Goal: Task Accomplishment & Management: Complete application form

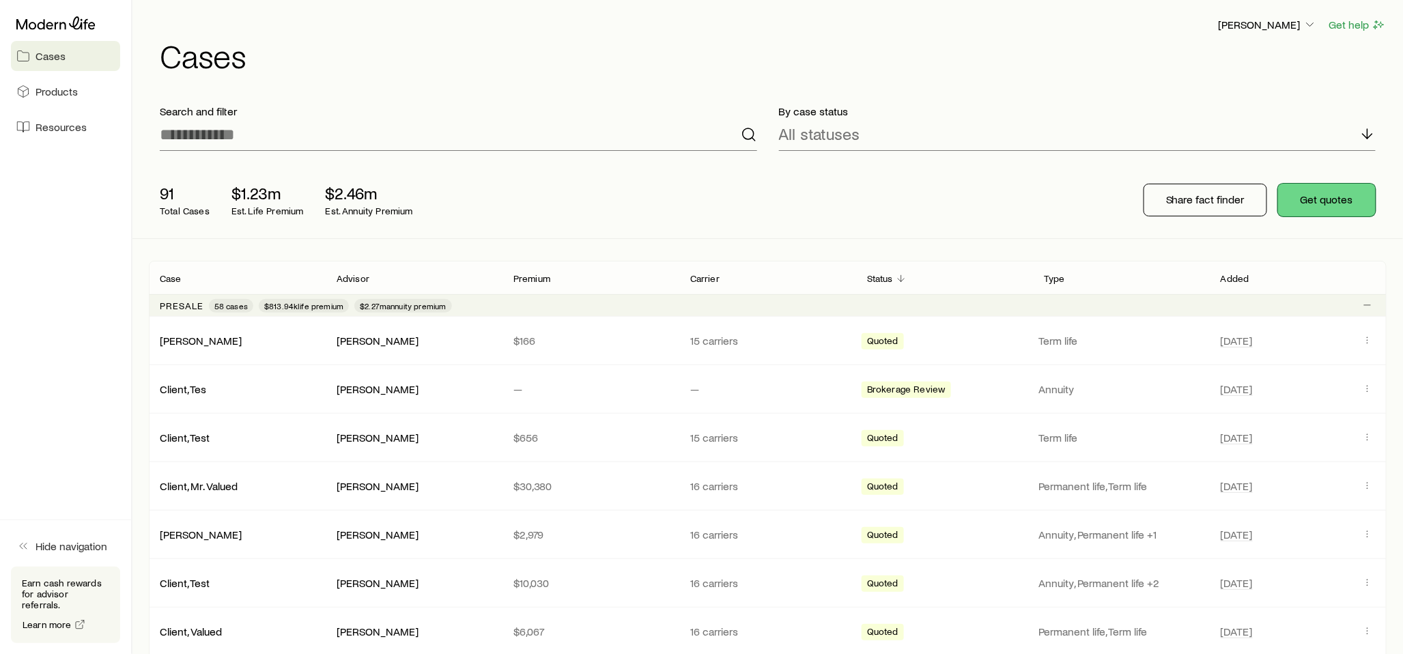
click at [1312, 197] on button "Get quotes" at bounding box center [1327, 200] width 98 height 33
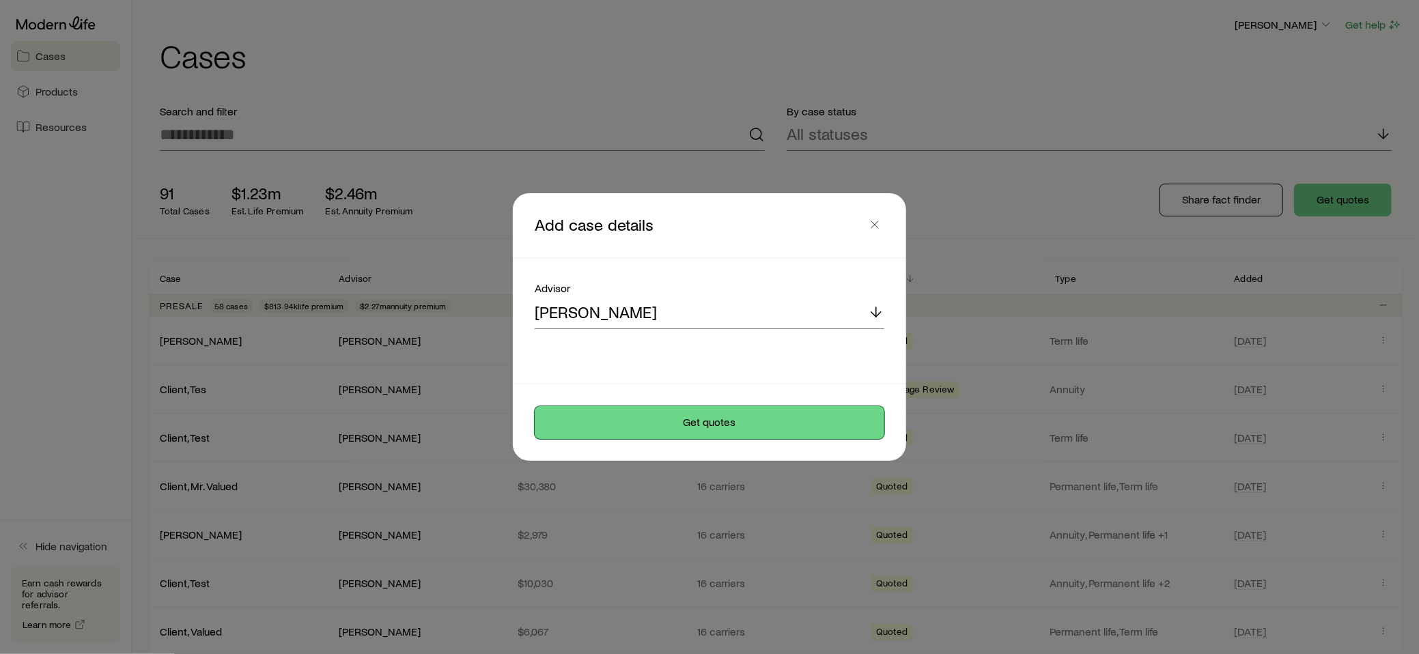
click at [698, 420] on button "Get quotes" at bounding box center [710, 422] width 350 height 33
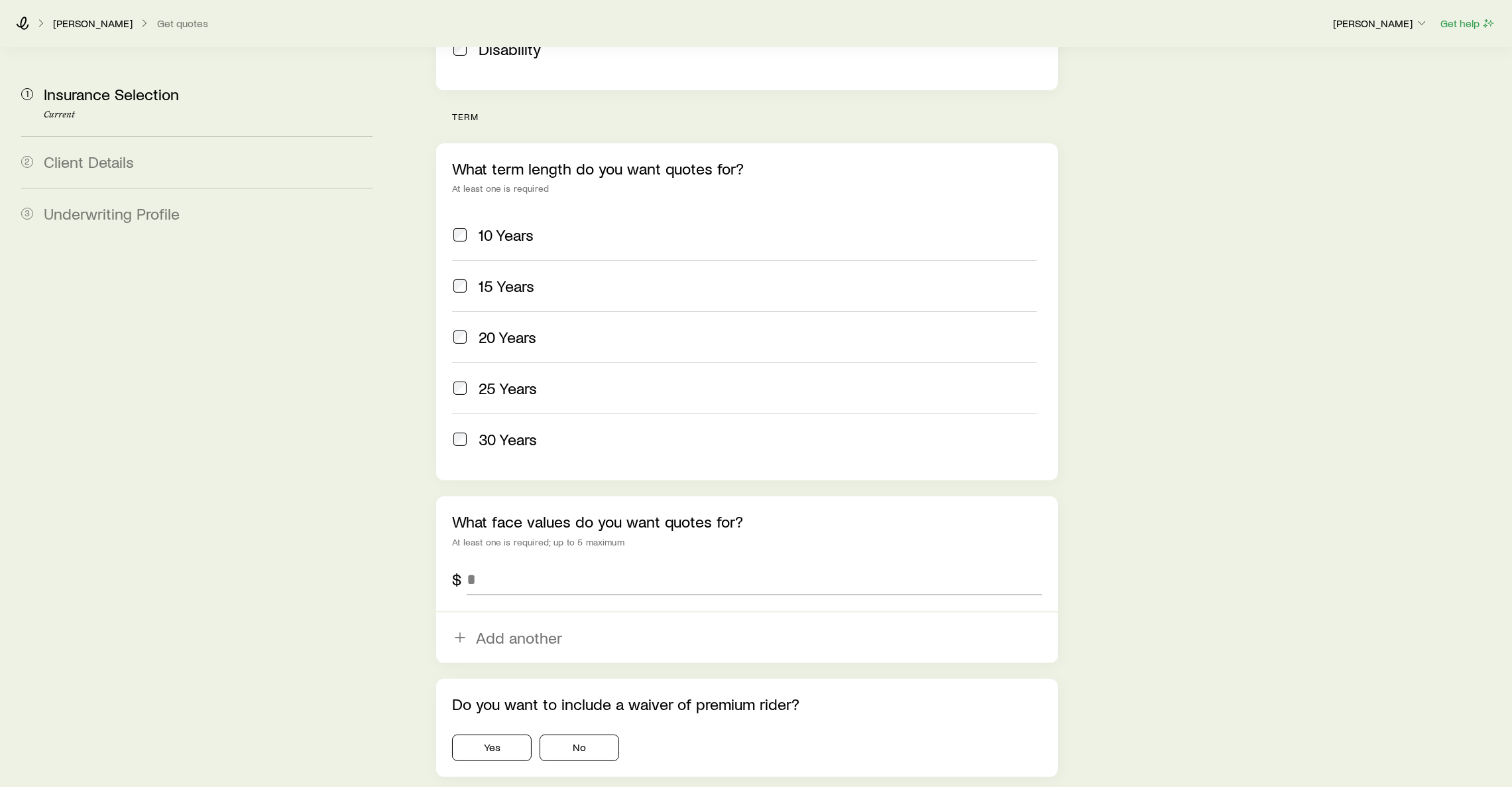
scroll to position [564, 0]
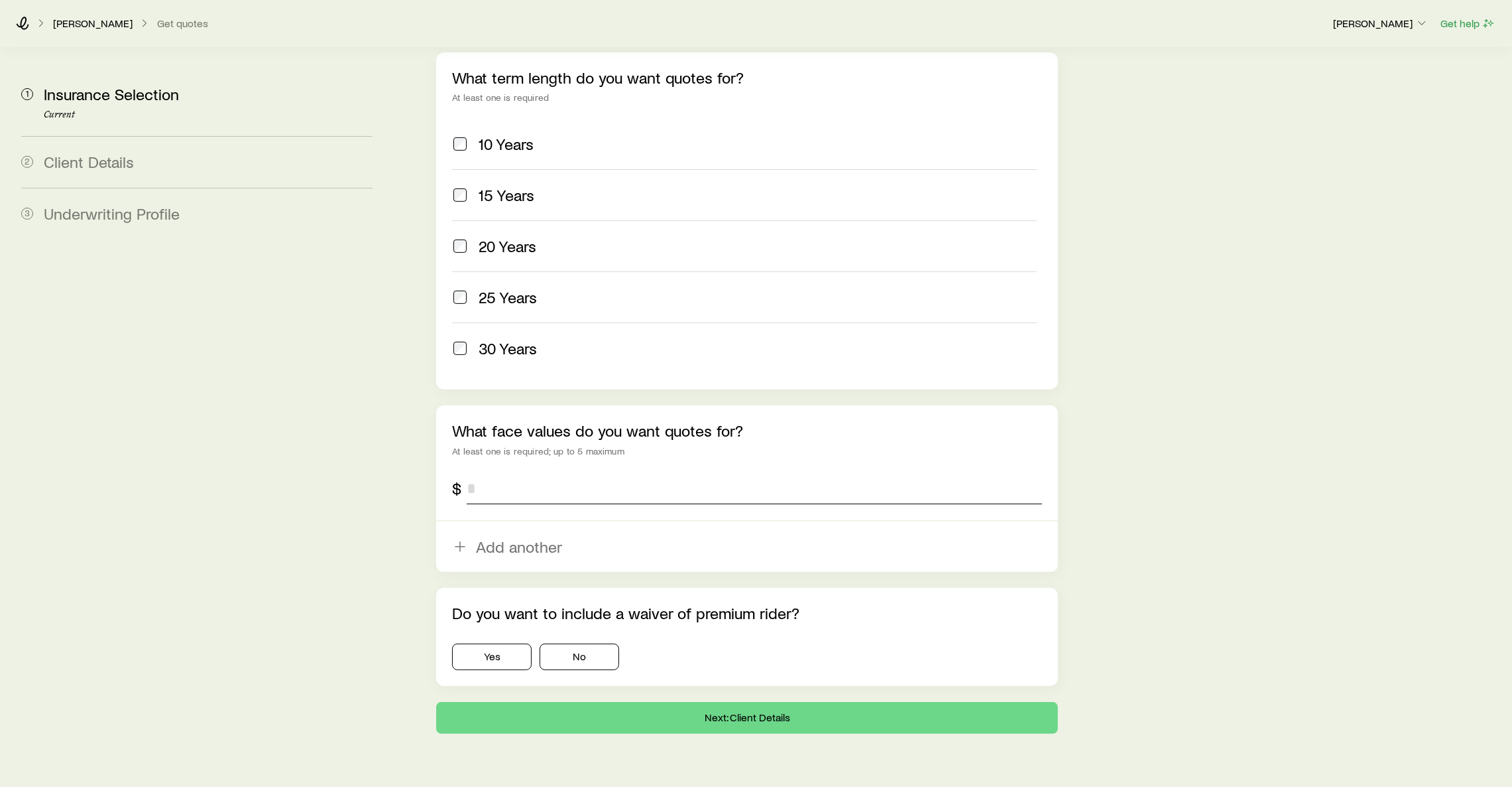
click at [554, 472] on input "tel" at bounding box center [755, 488] width 576 height 32
type input "*******"
click at [586, 634] on button "No" at bounding box center [580, 656] width 80 height 26
click at [620, 634] on button "Next: Client Details" at bounding box center [747, 717] width 622 height 32
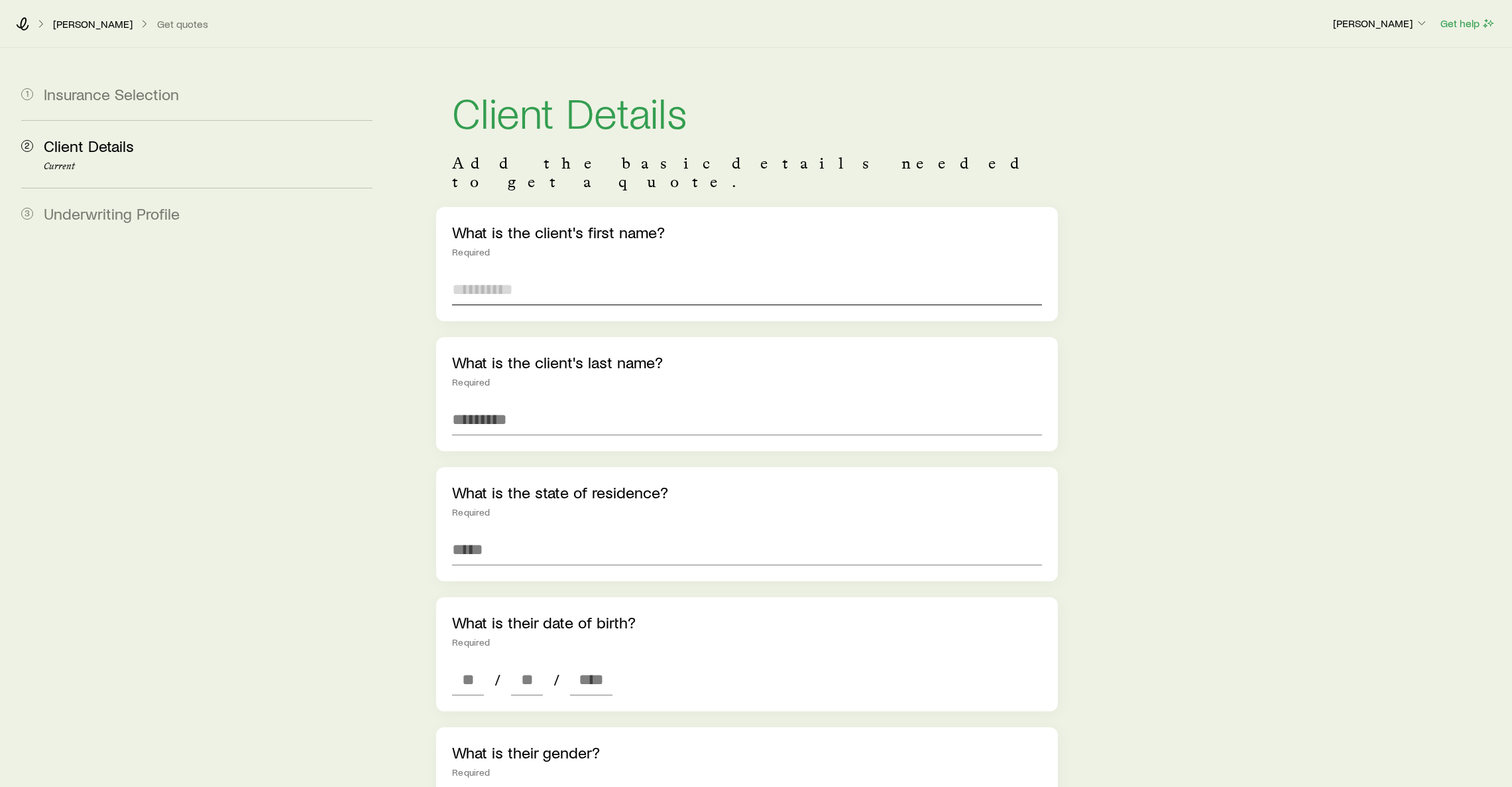
click at [648, 286] on input "text" at bounding box center [748, 289] width 590 height 32
type input "****"
type input "******"
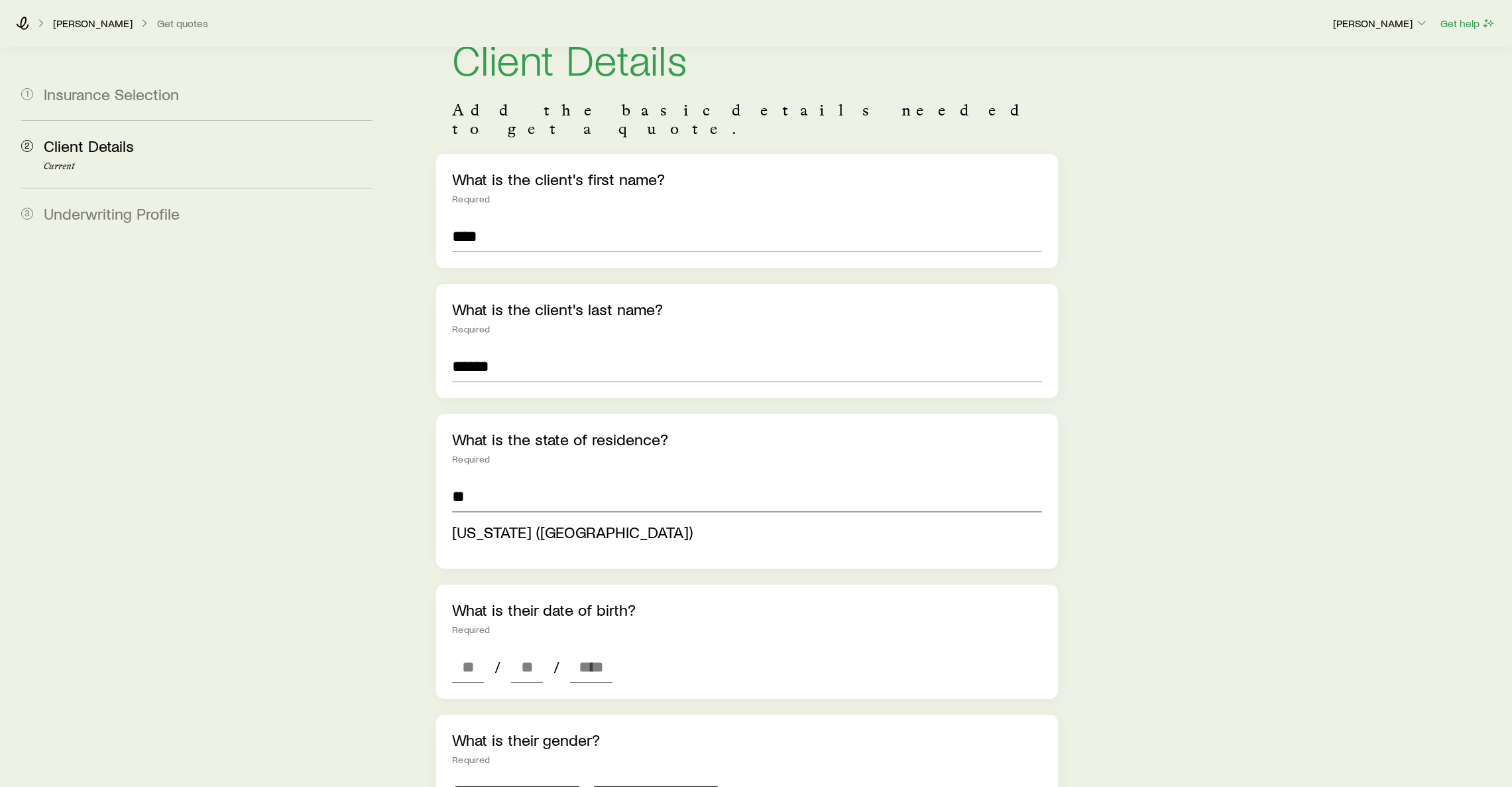
scroll to position [298, 0]
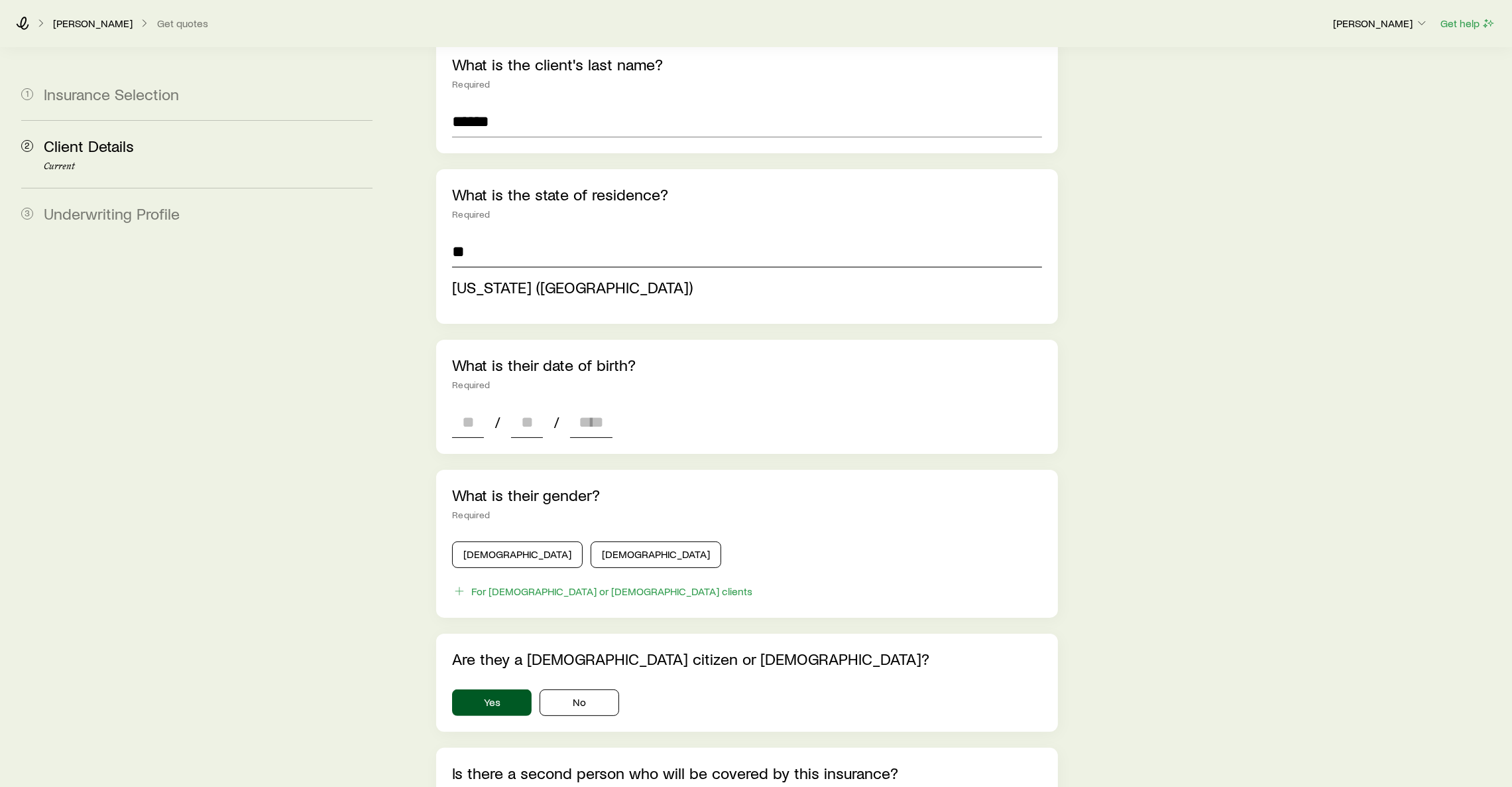
type input "**********"
click at [455, 404] on div "**********" at bounding box center [747, 462] width 622 height 1107
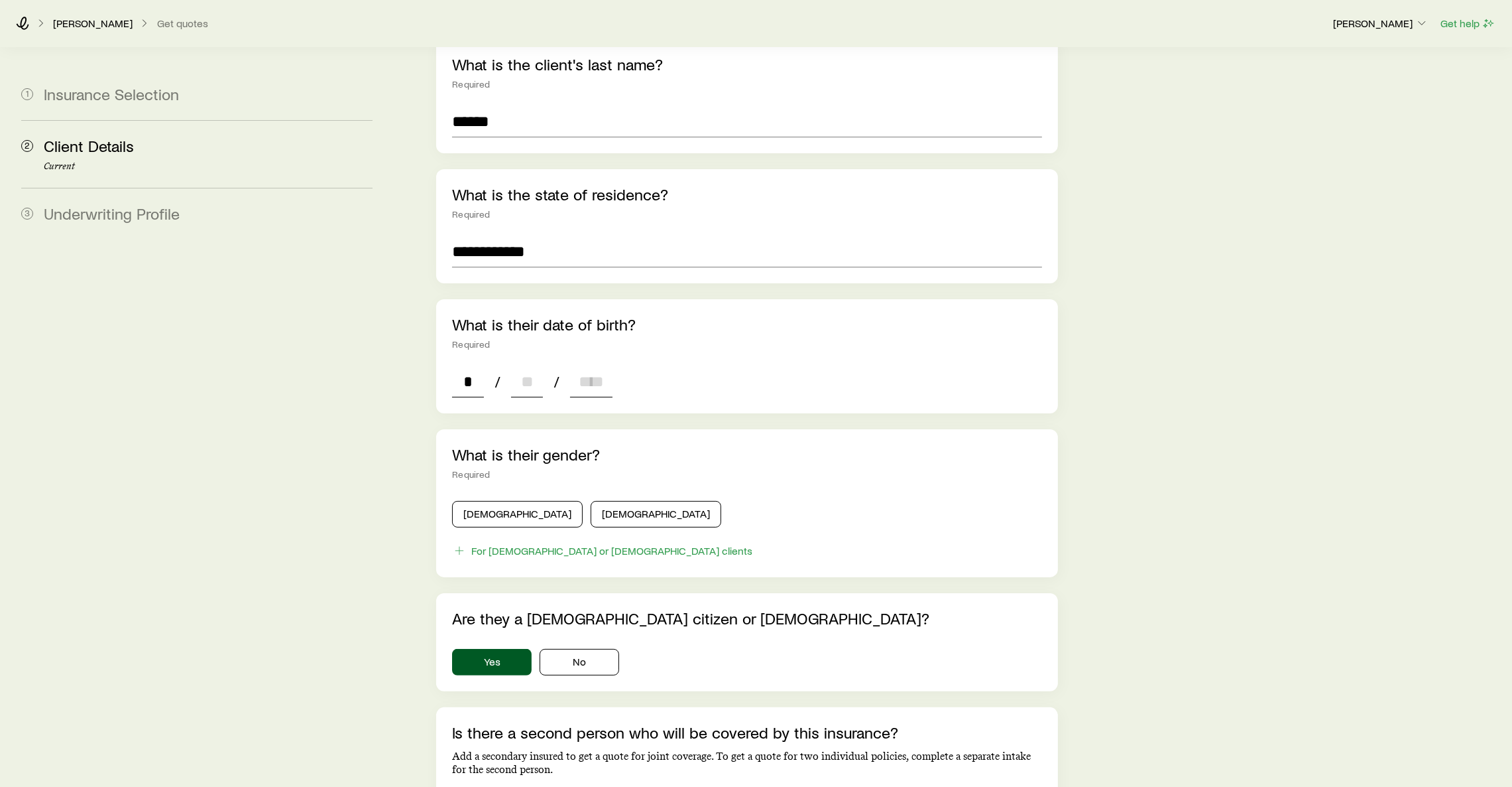
type input "**"
type input "****"
type input "*"
type input "****"
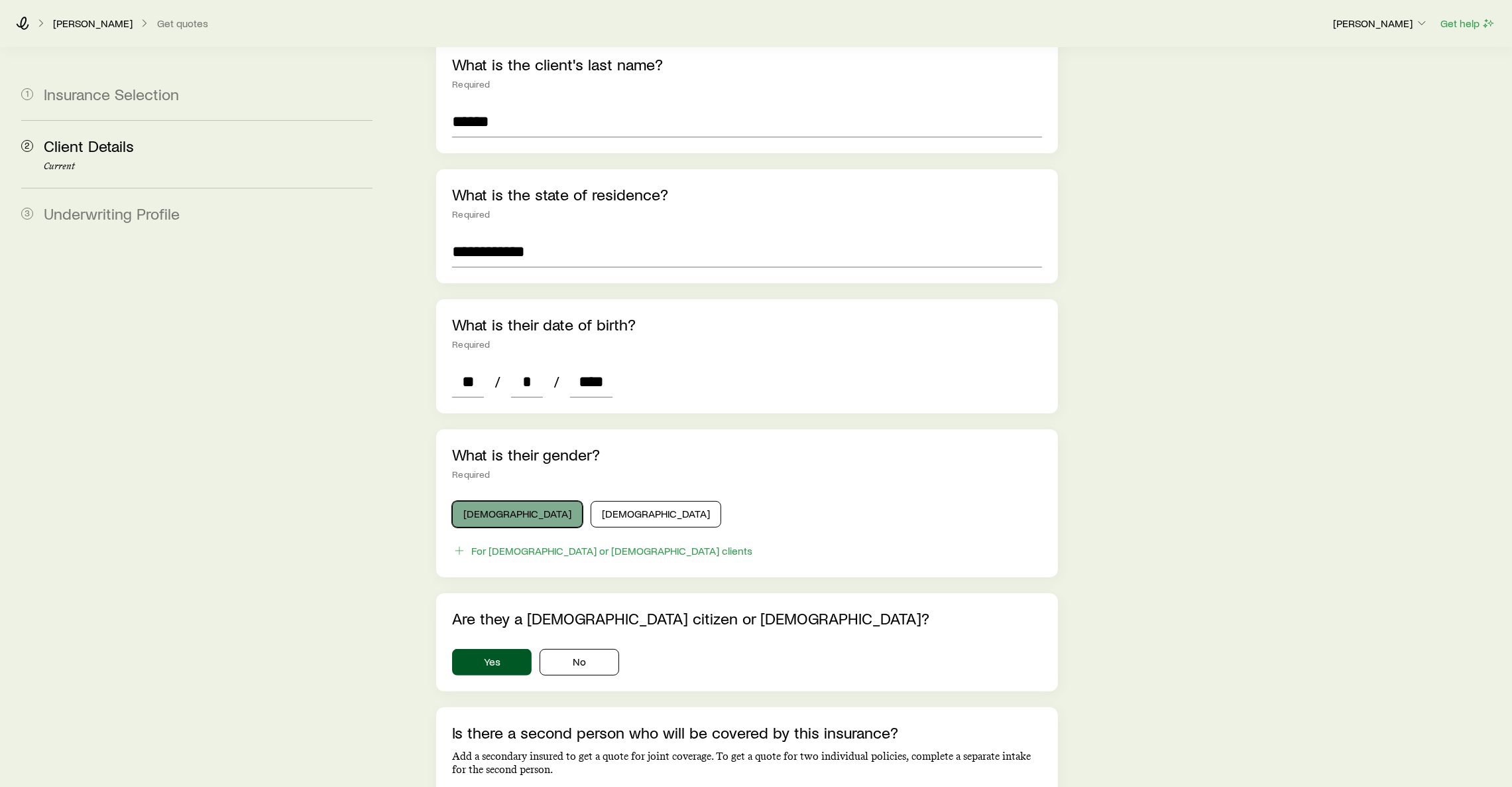
click at [483, 500] on button "Male" at bounding box center [518, 513] width 130 height 26
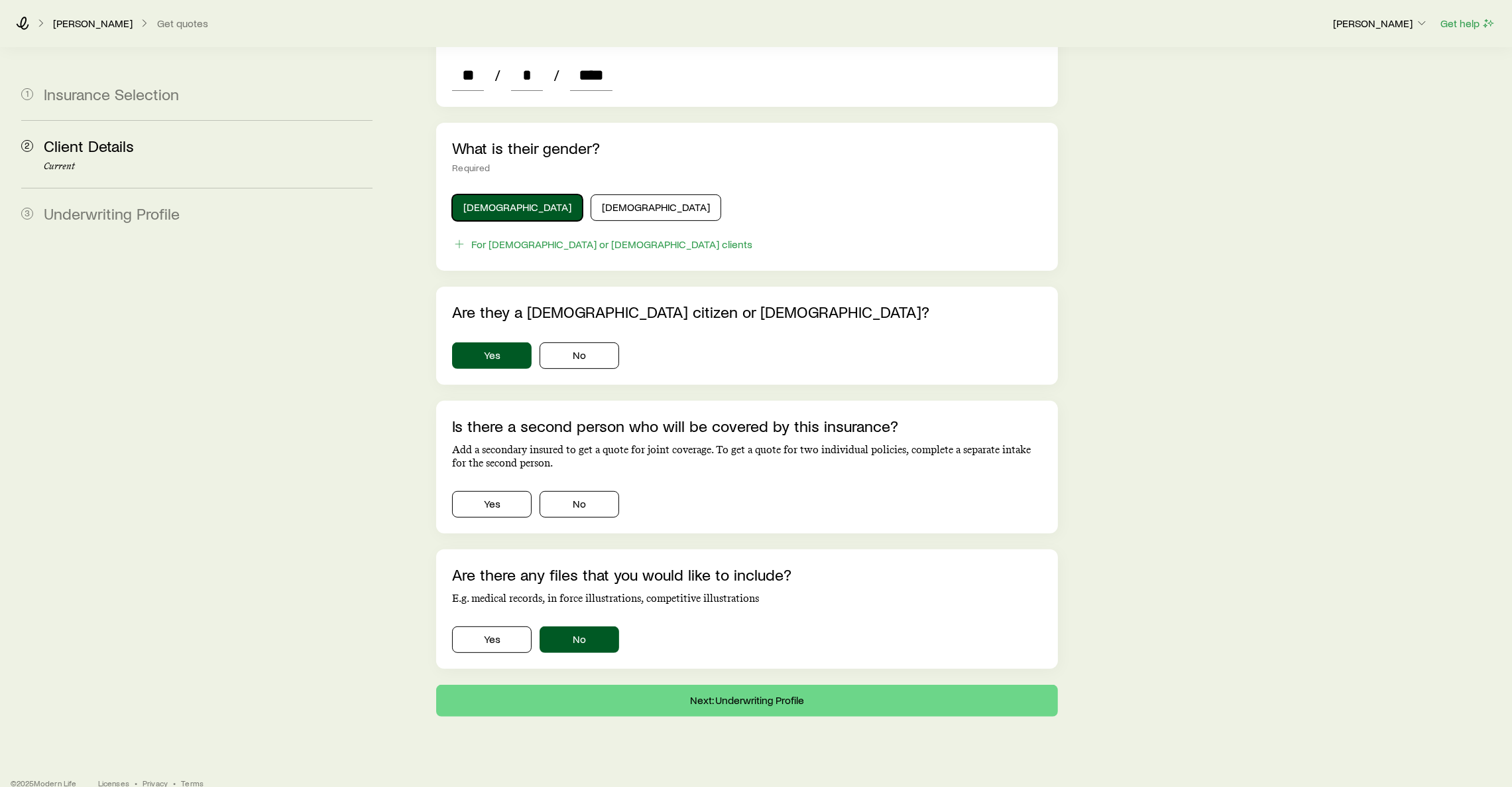
scroll to position [605, 0]
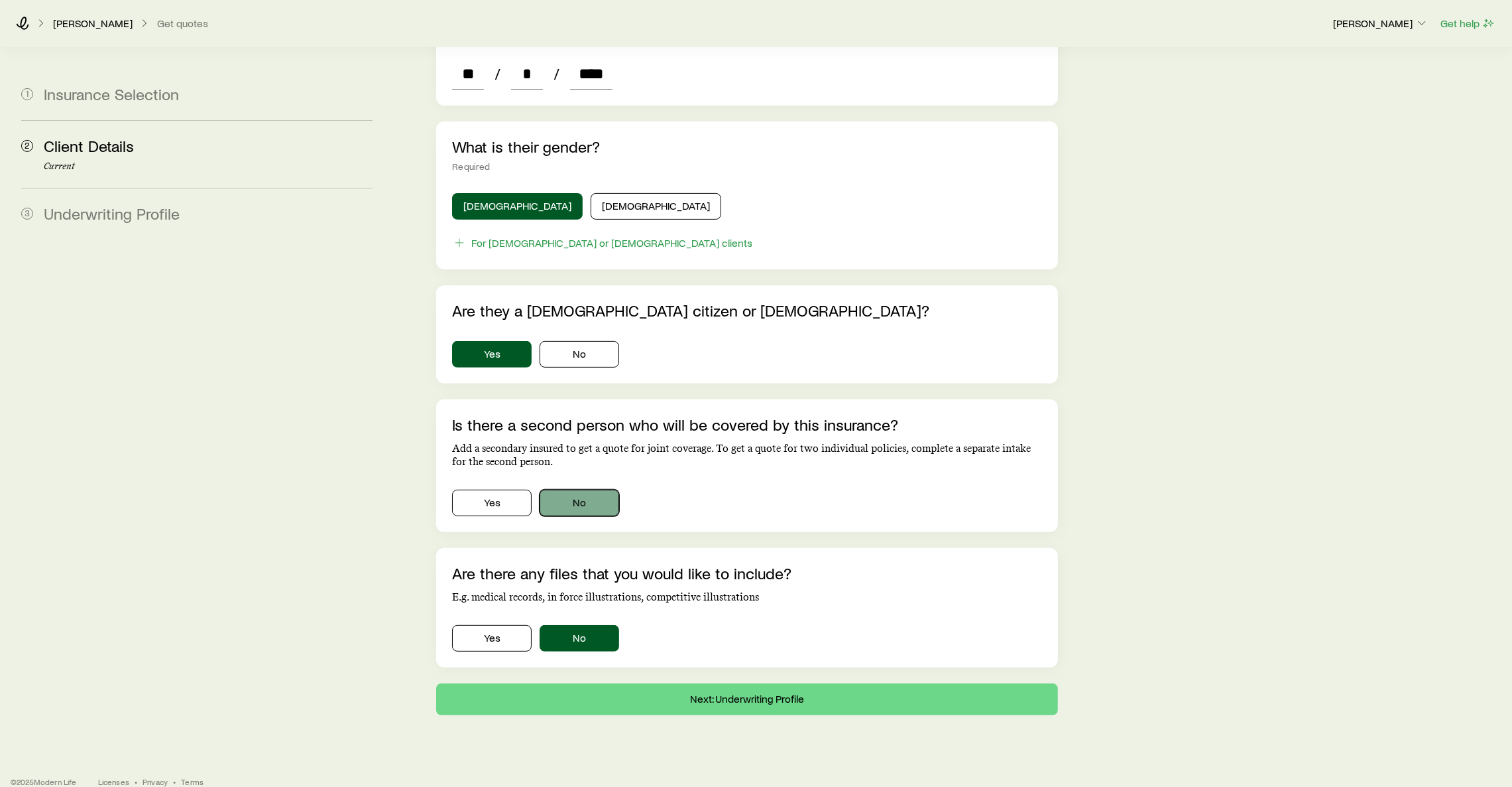
click at [592, 490] on button "No" at bounding box center [580, 502] width 80 height 26
click at [622, 634] on button "Next: Underwriting Profile" at bounding box center [747, 699] width 622 height 32
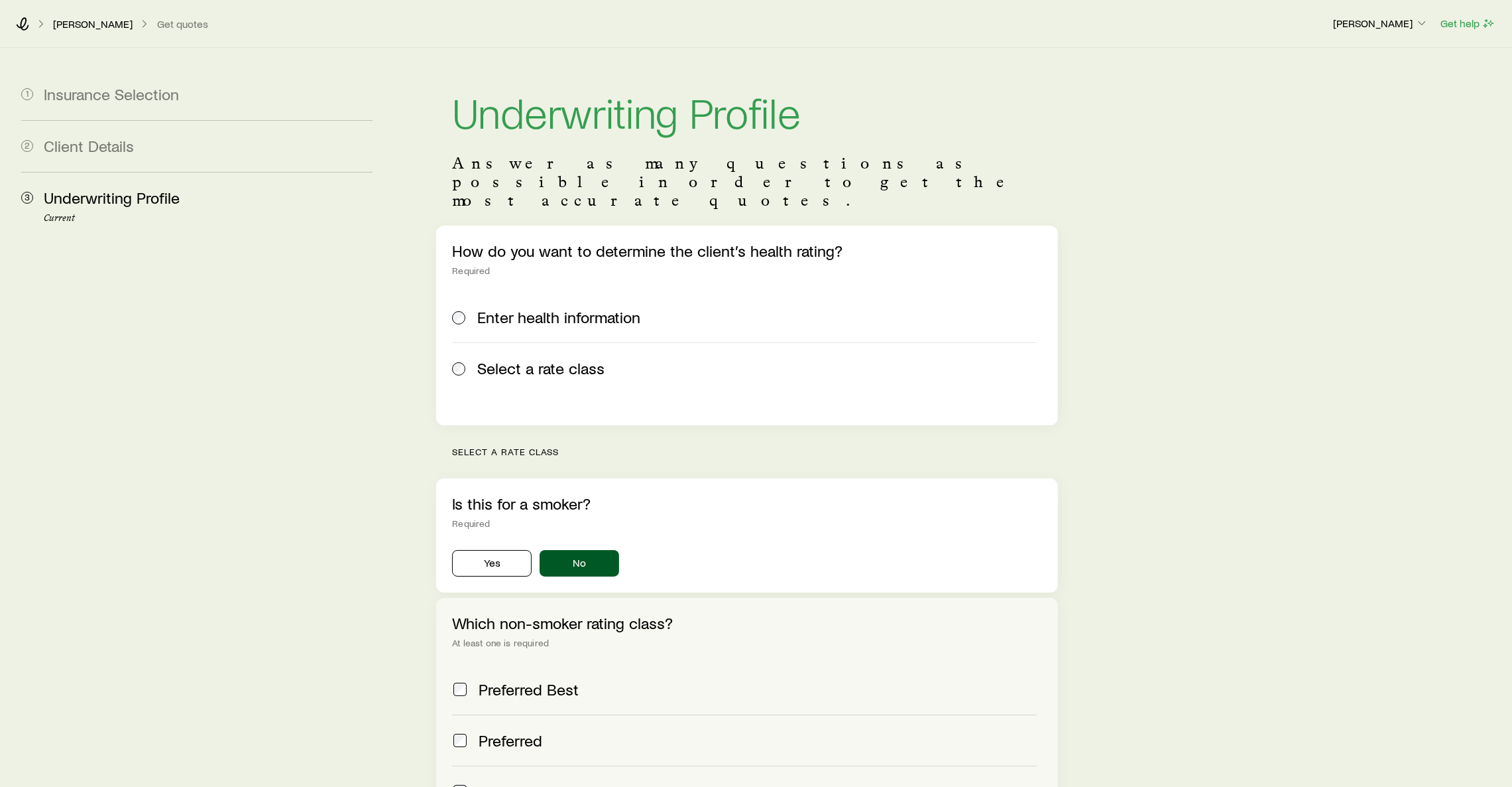
click at [490, 308] on span "Enter health information" at bounding box center [559, 317] width 163 height 18
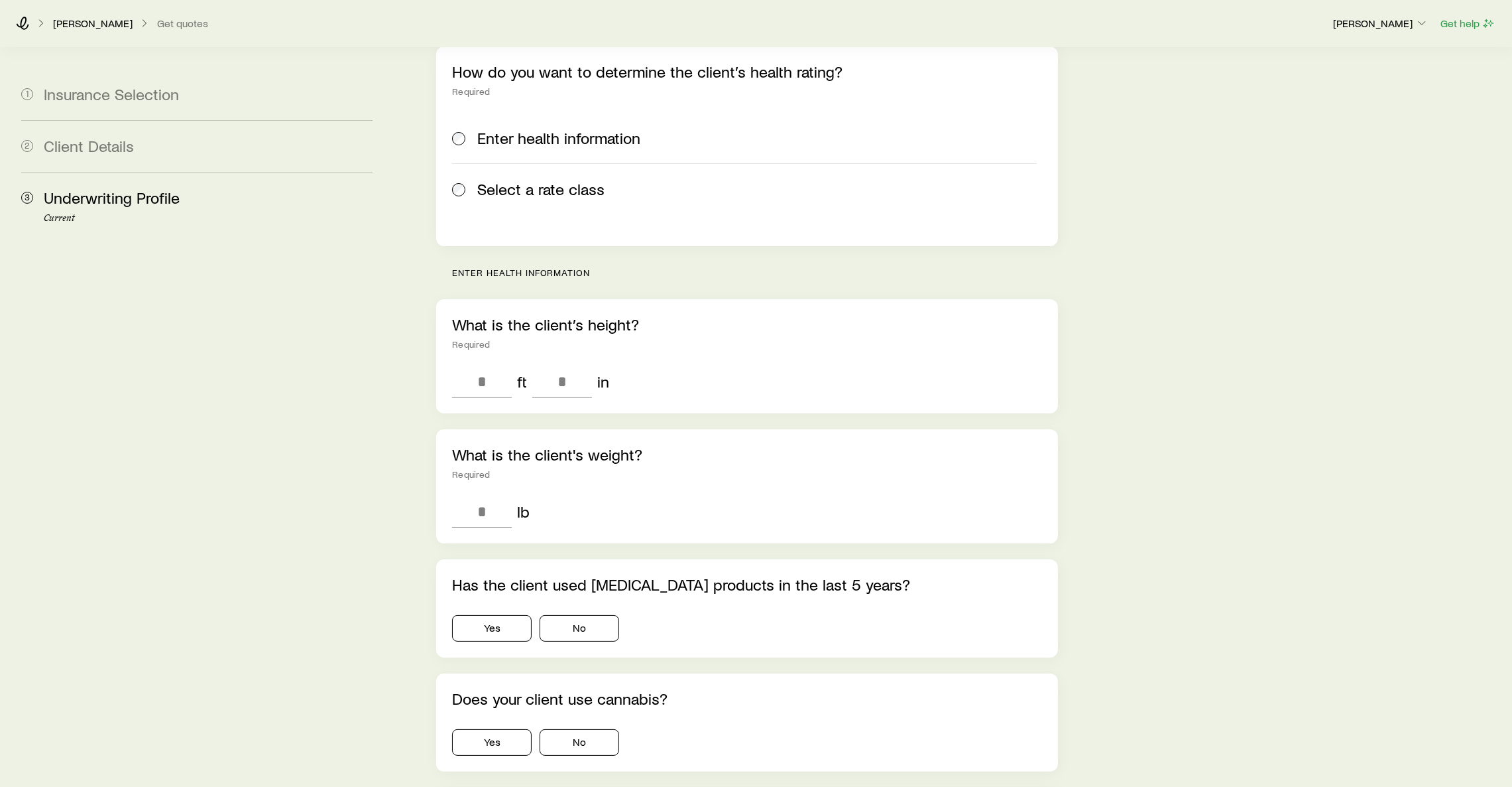
scroll to position [199, 0]
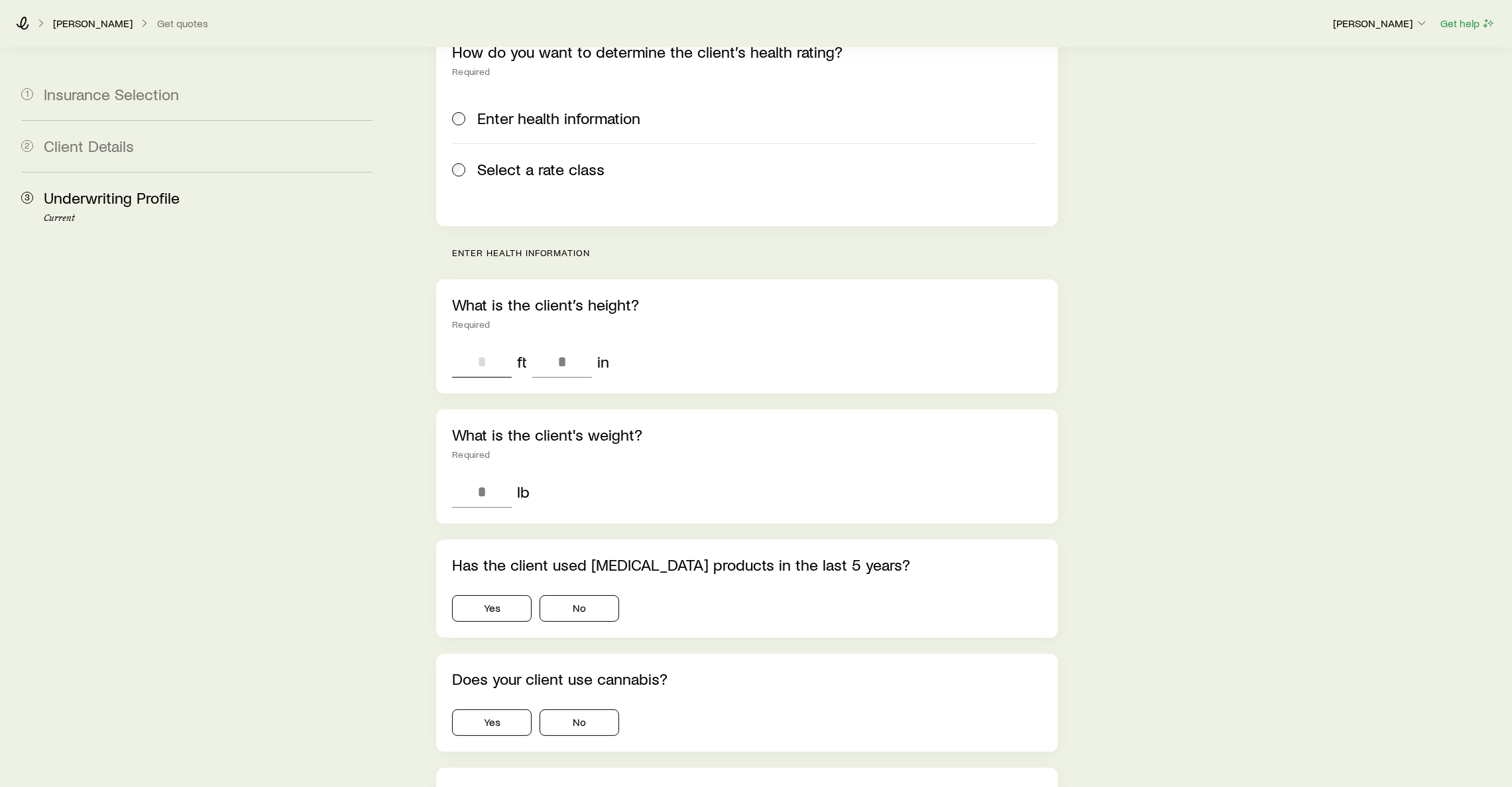
click at [480, 346] on input "tel" at bounding box center [482, 361] width 59 height 32
type input "*"
click at [565, 346] on input "tel" at bounding box center [561, 361] width 59 height 32
type input "*"
click at [485, 475] on input "tel" at bounding box center [482, 491] width 59 height 32
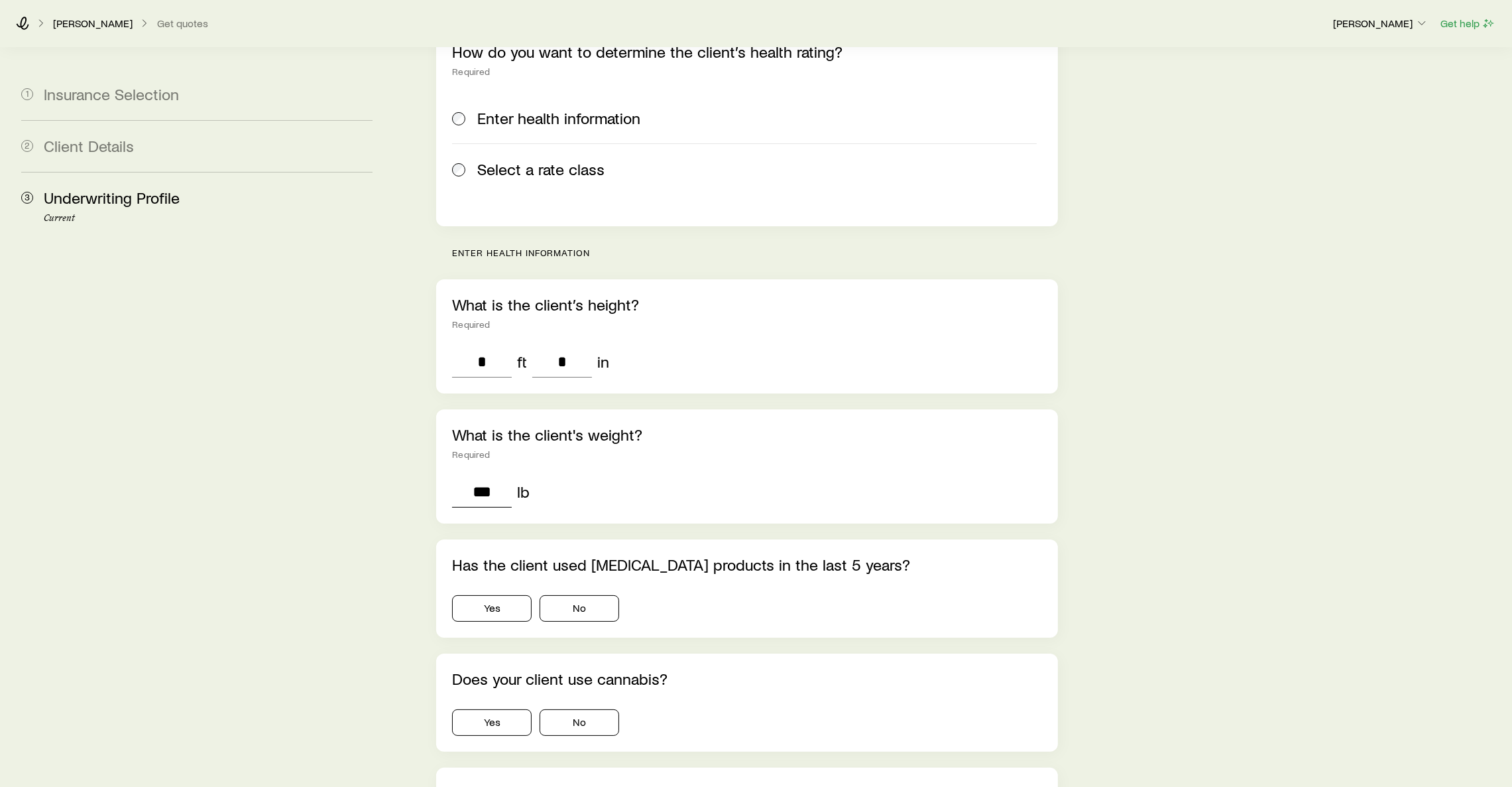
type input "***"
click at [578, 590] on div "Yes No" at bounding box center [748, 605] width 590 height 32
click at [575, 595] on button "No" at bounding box center [580, 607] width 80 height 26
click at [594, 634] on button "No" at bounding box center [580, 722] width 80 height 26
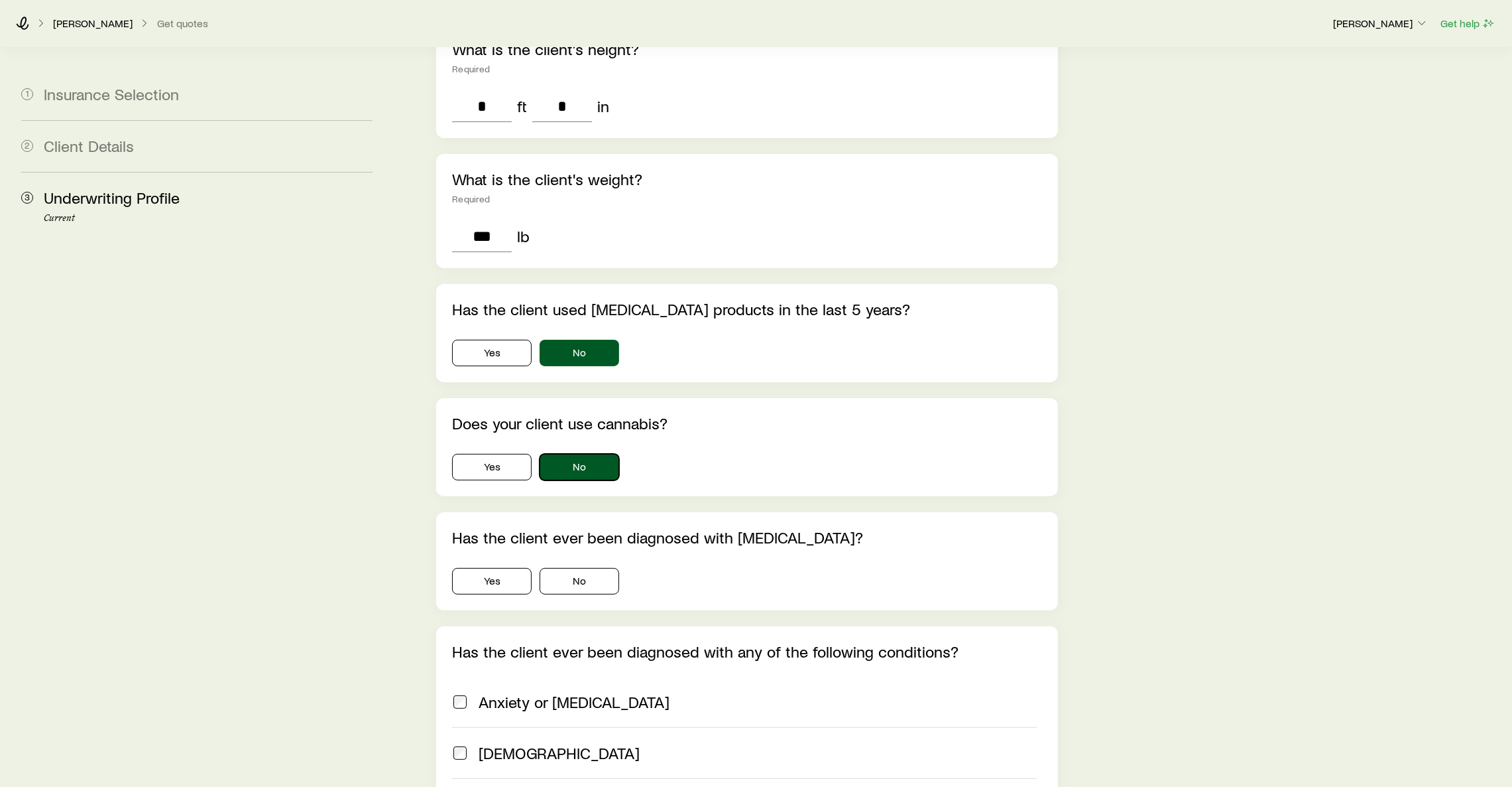
scroll to position [597, 0]
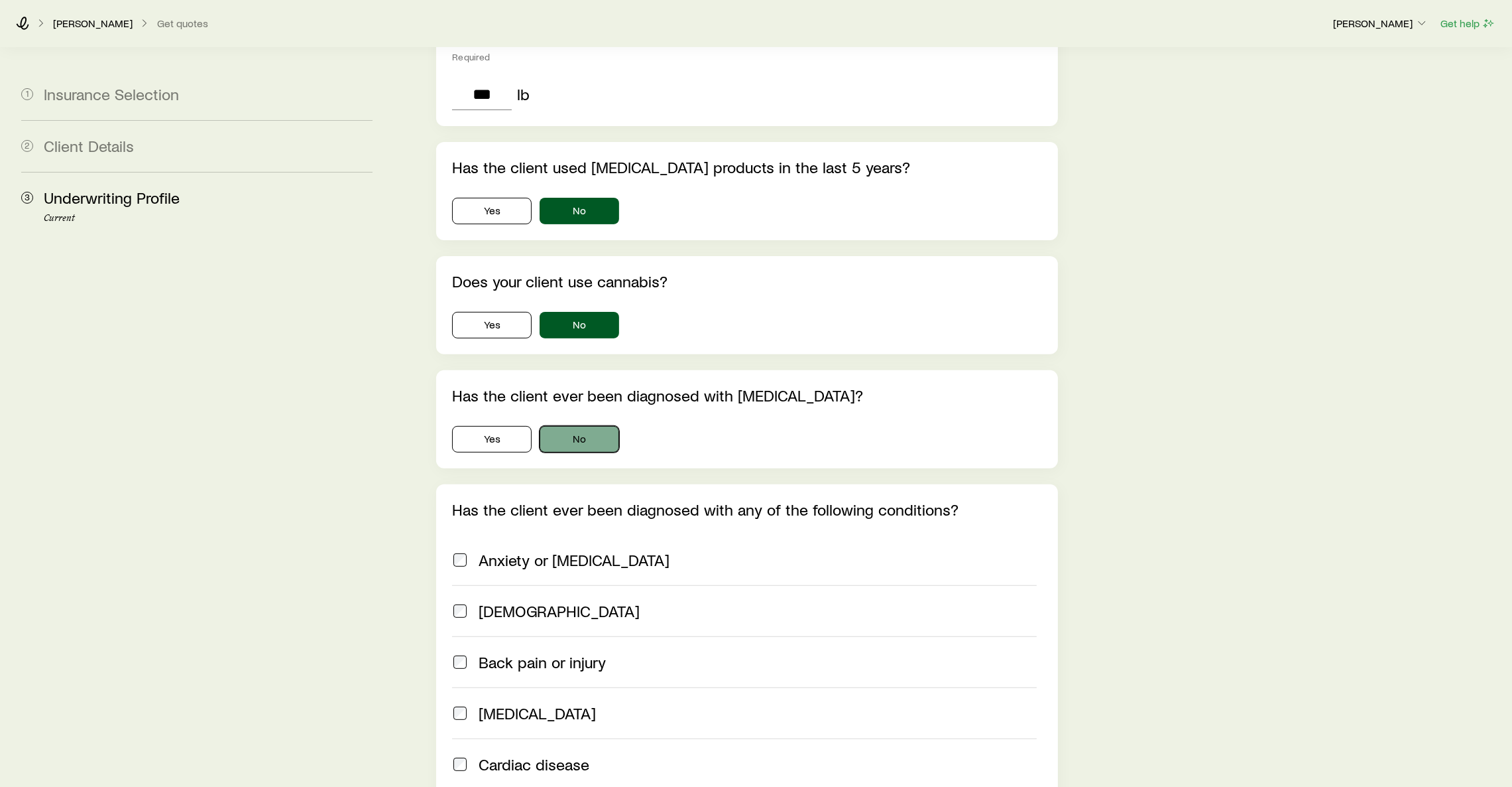
click at [584, 426] on button "No" at bounding box center [580, 438] width 80 height 26
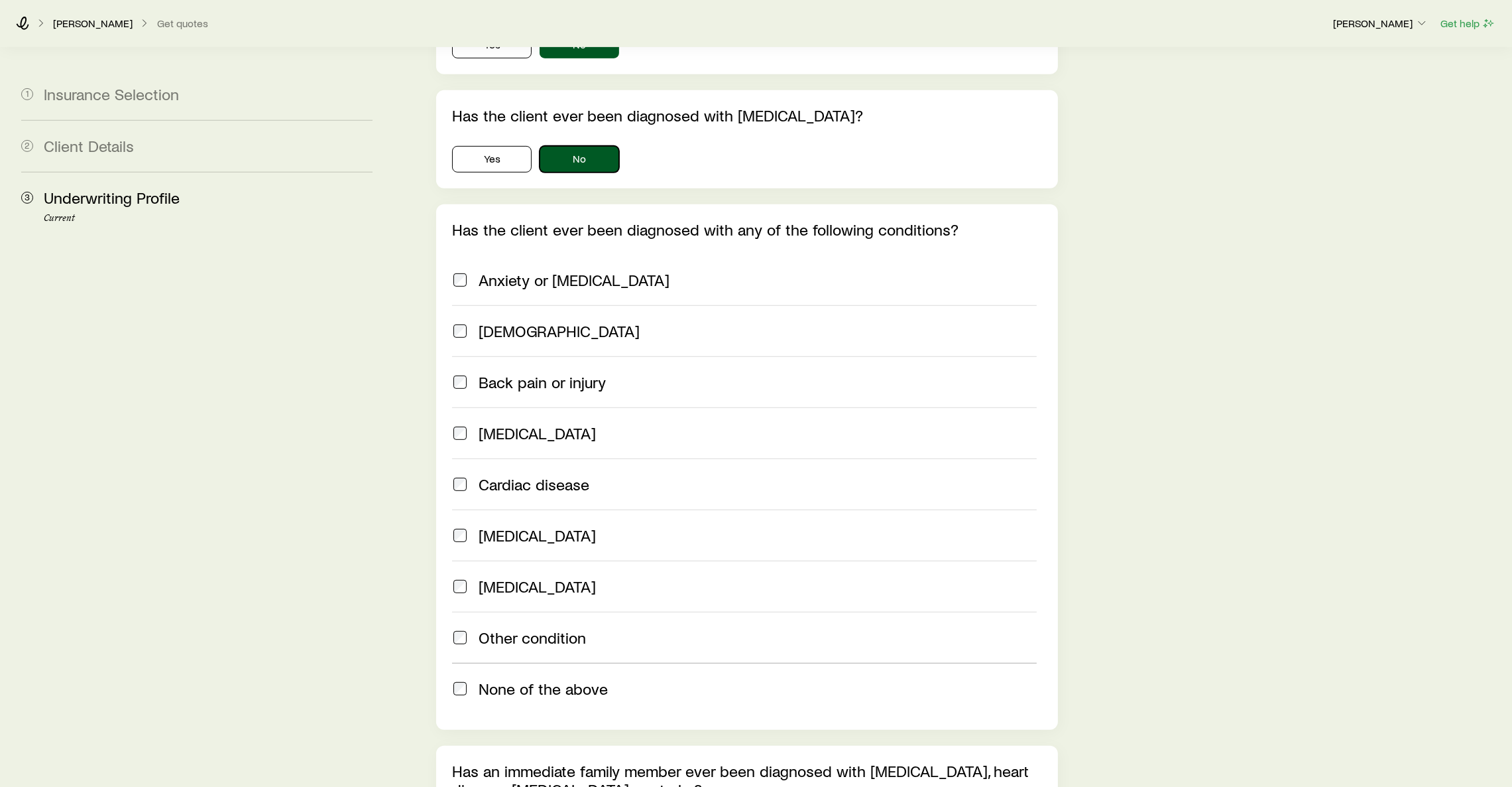
scroll to position [1094, 0]
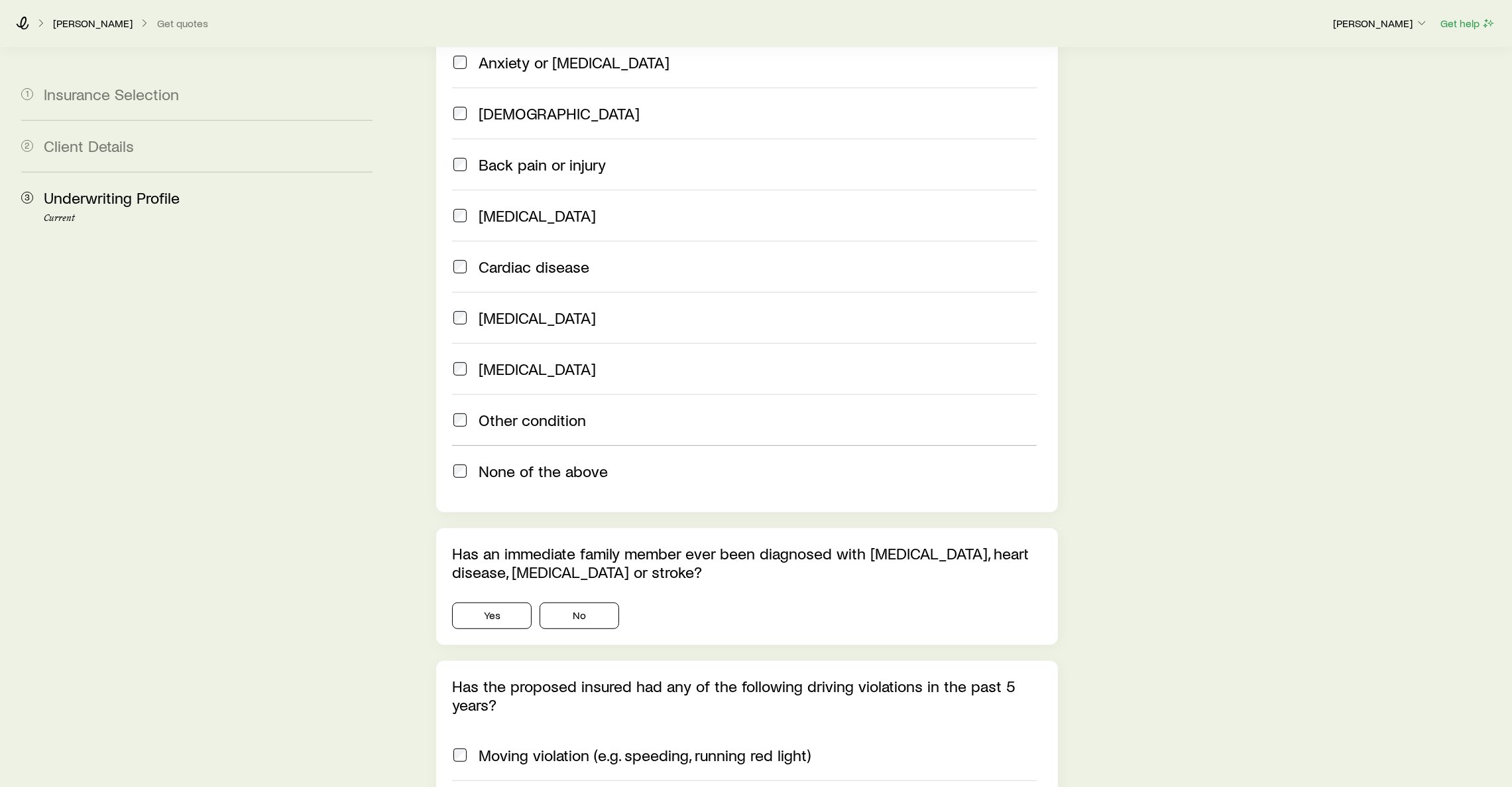
click at [465, 462] on span at bounding box center [460, 470] width 16 height 18
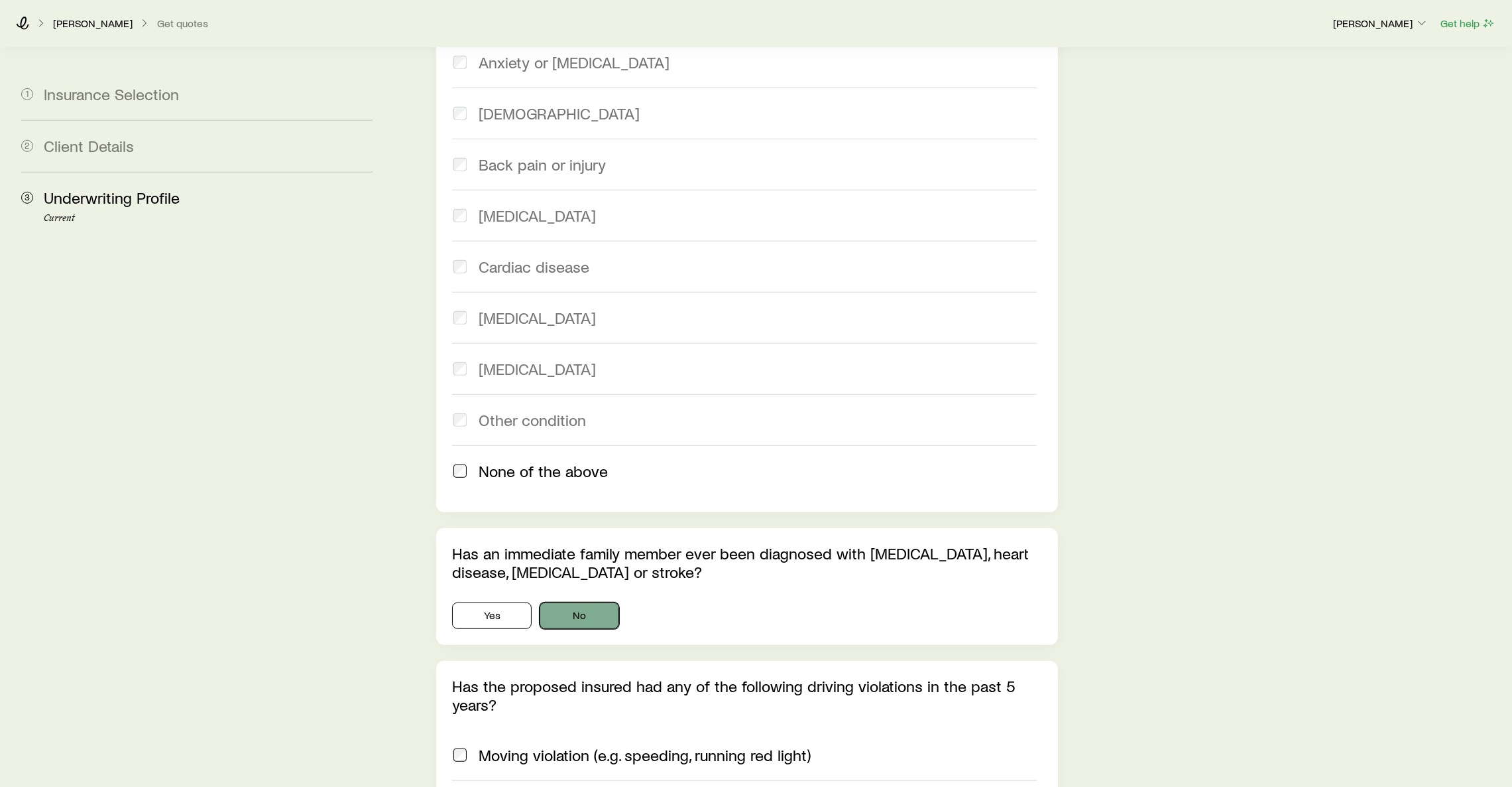
click at [558, 602] on button "No" at bounding box center [580, 615] width 80 height 26
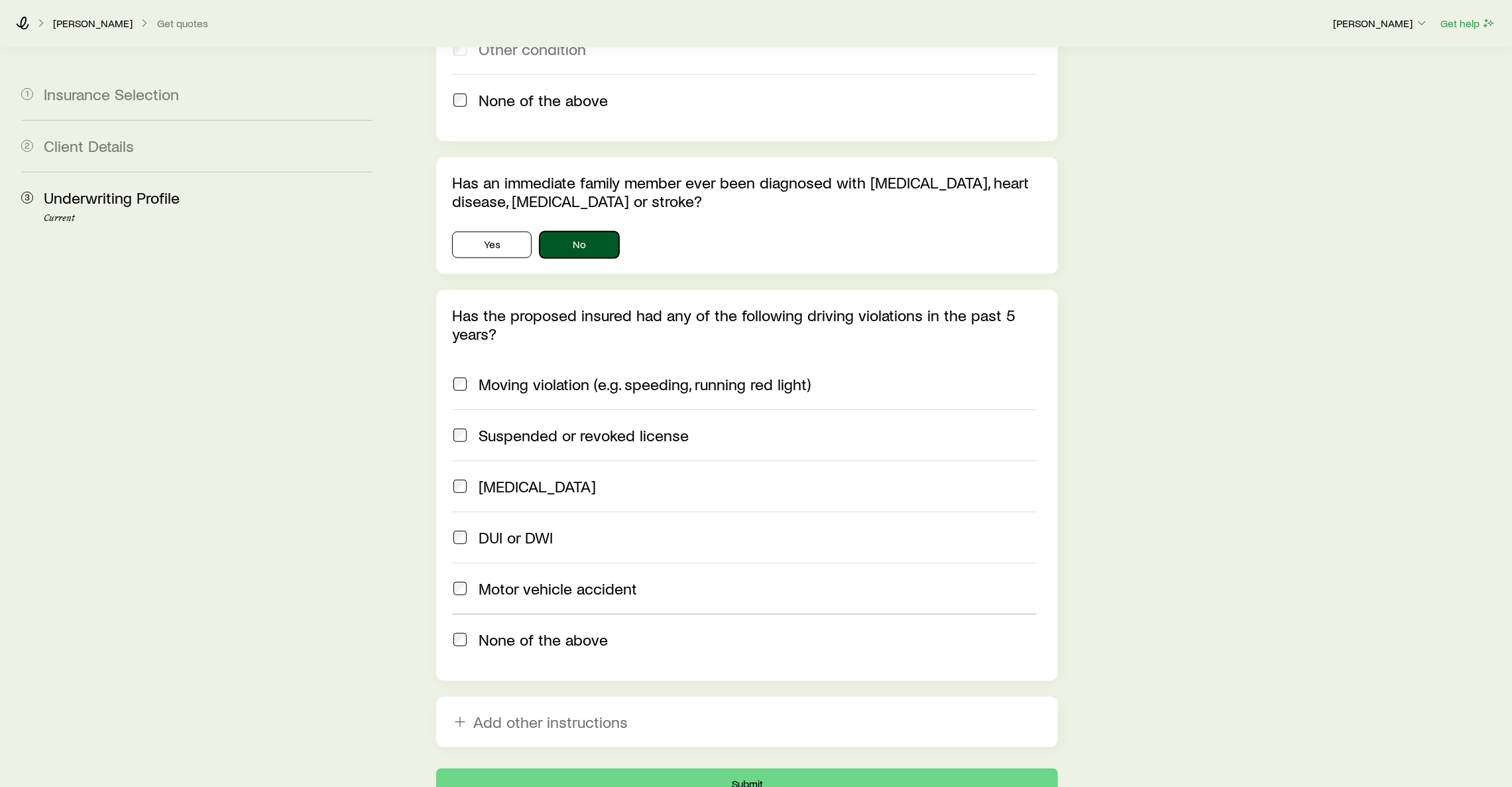
scroll to position [1492, 0]
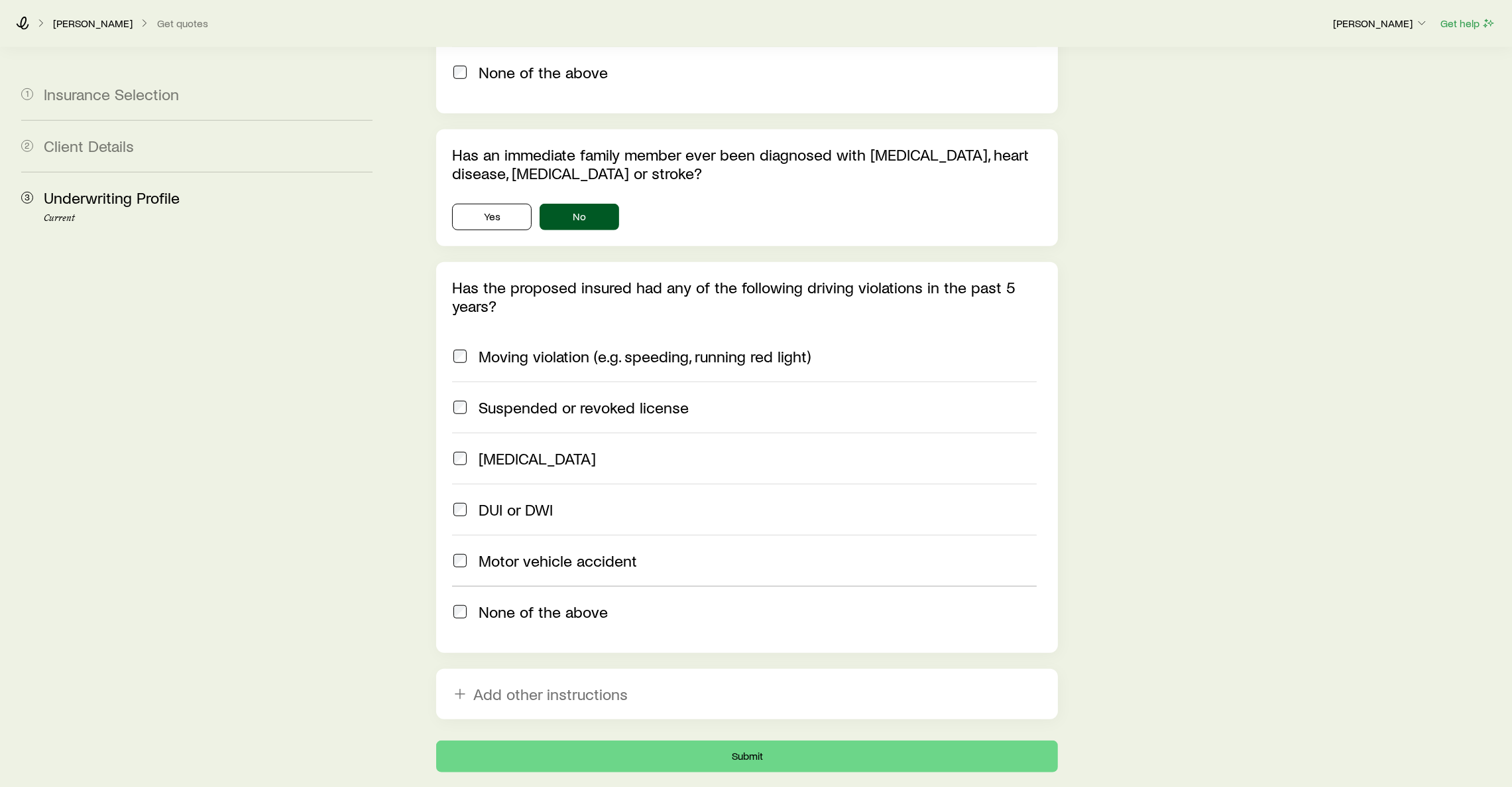
click at [453, 602] on span at bounding box center [460, 611] width 16 height 18
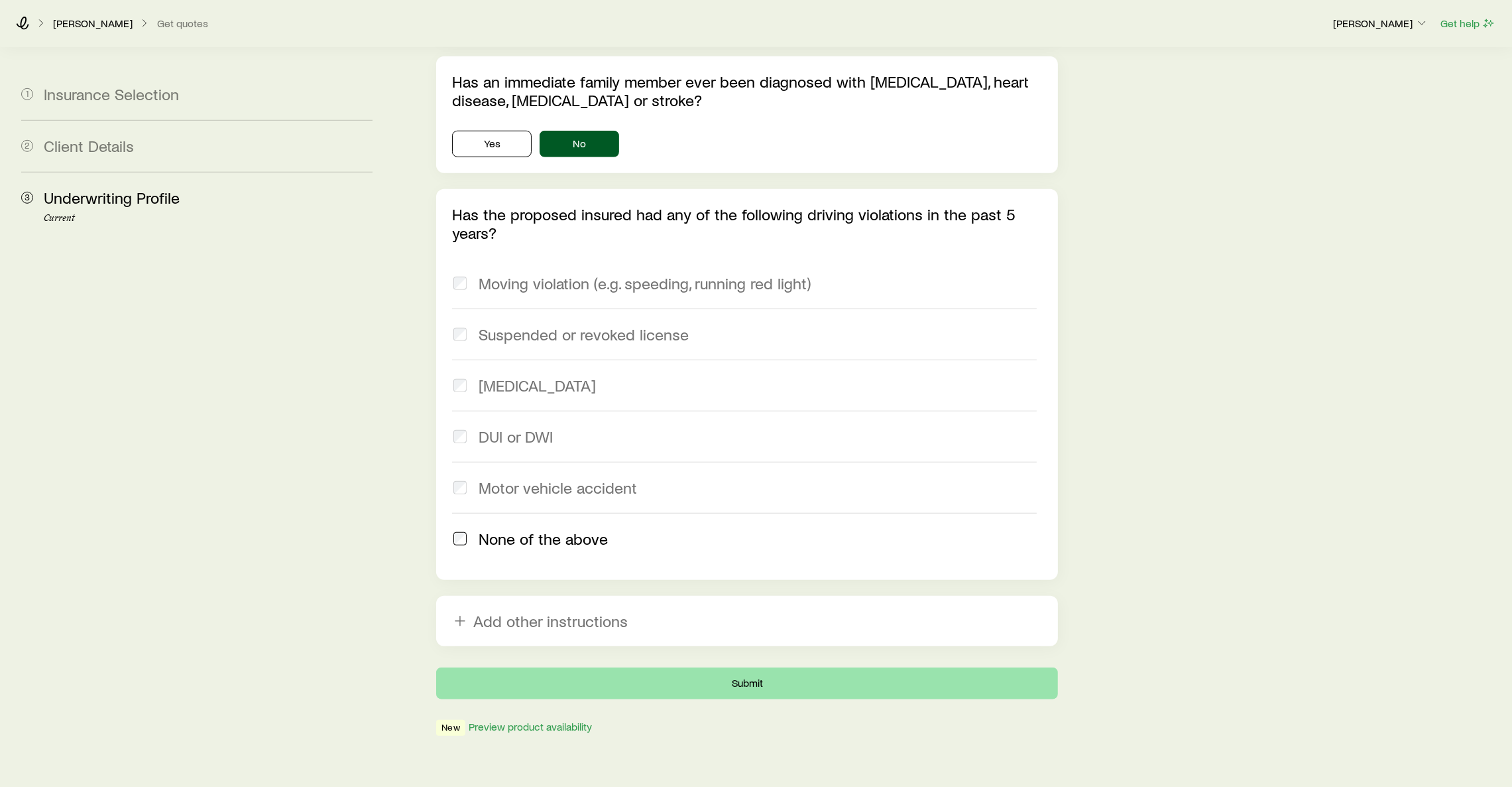
scroll to position [1568, 0]
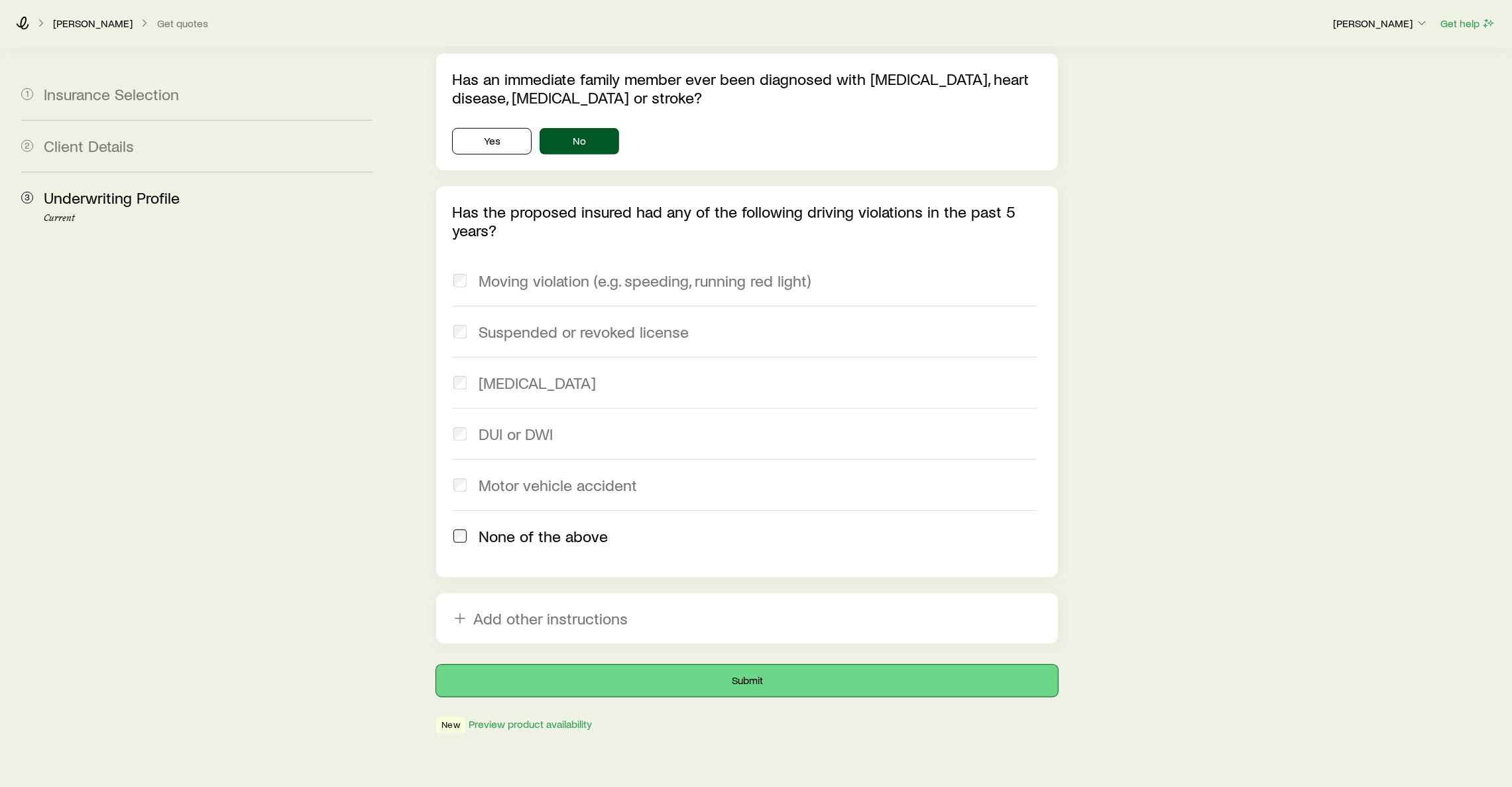
click at [751, 634] on button "Submit" at bounding box center [747, 680] width 622 height 32
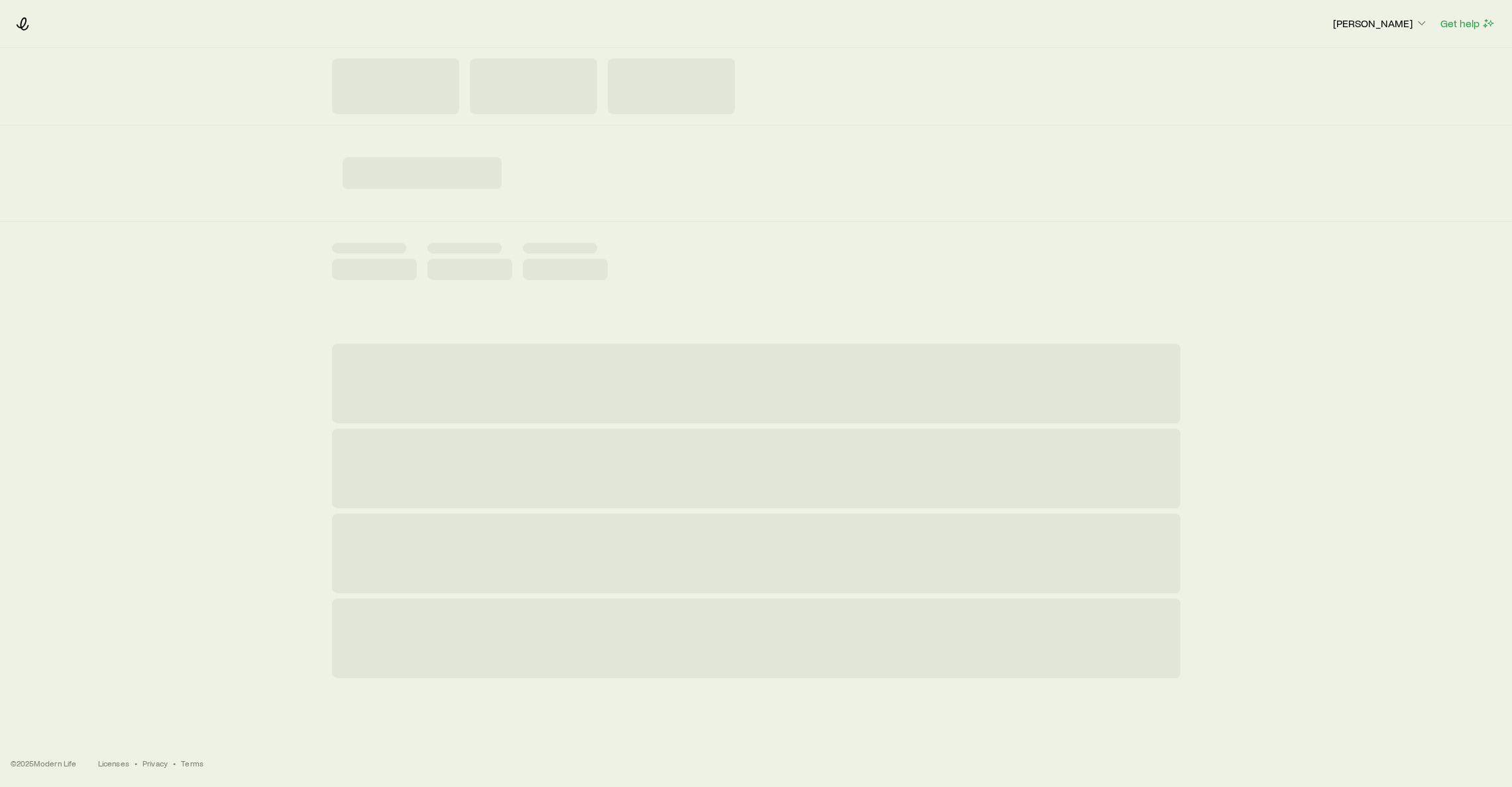
scroll to position [0, 0]
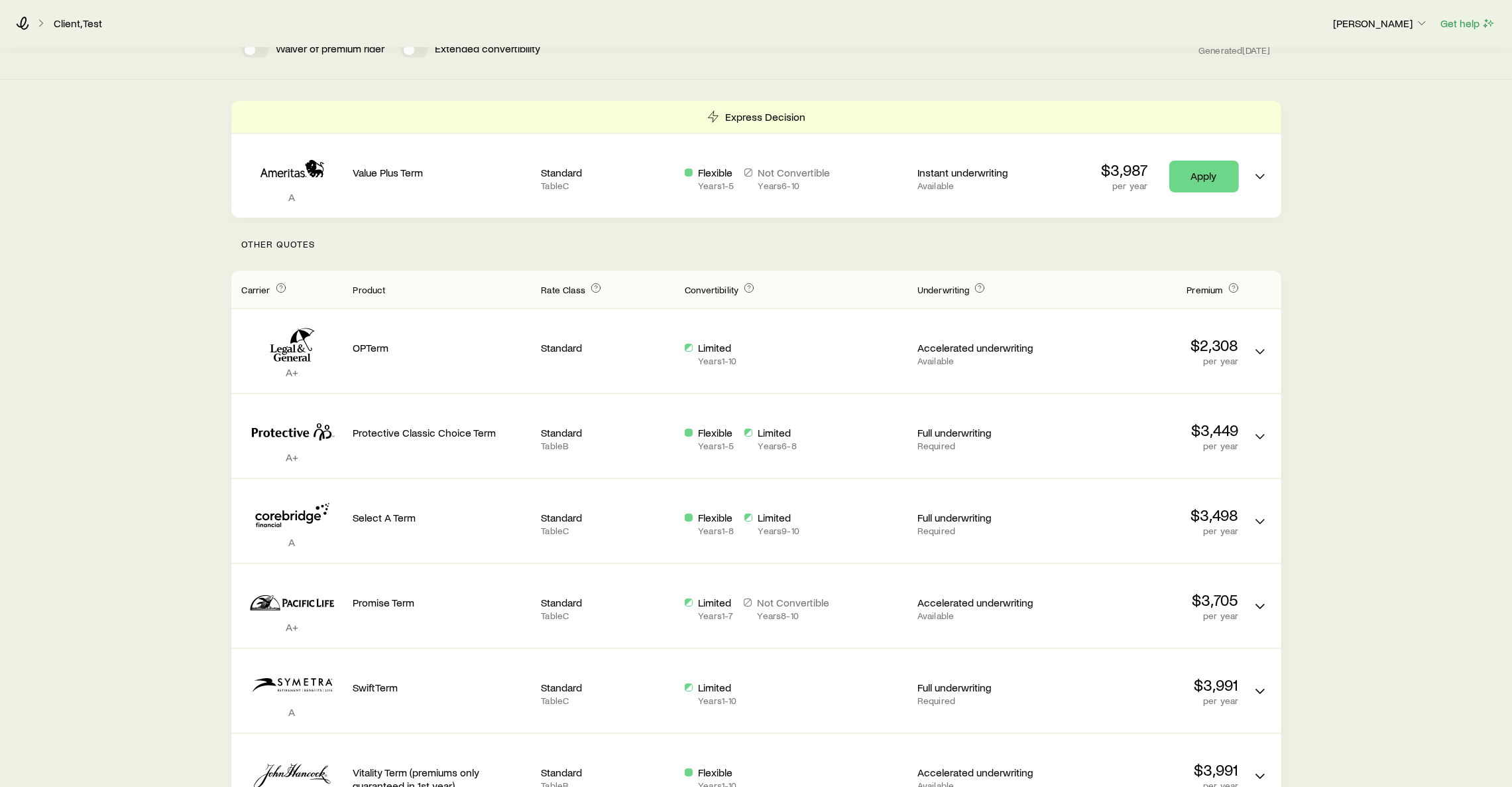
scroll to position [199, 0]
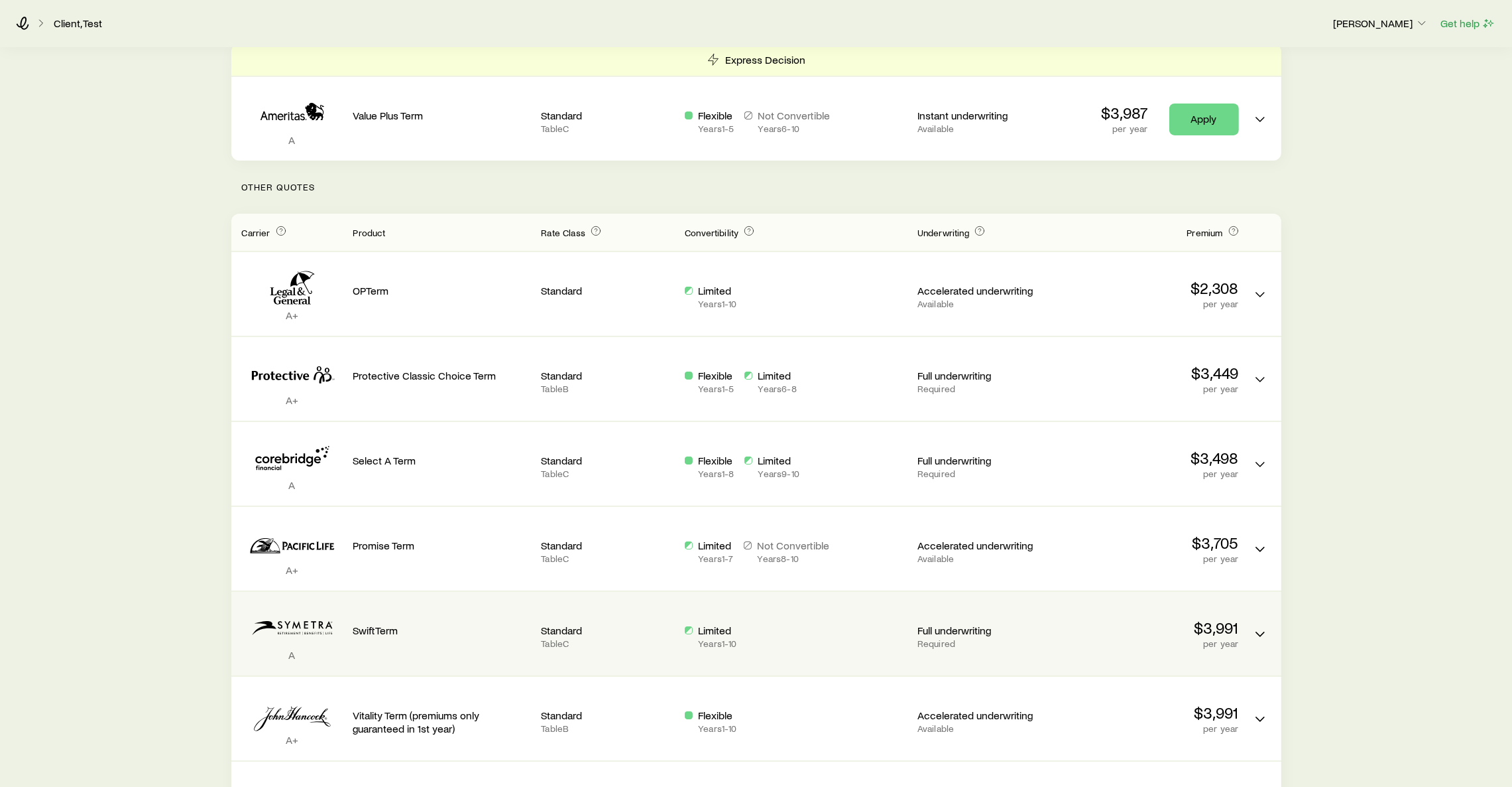
drag, startPoint x: 1438, startPoint y: 515, endPoint x: 1243, endPoint y: 612, distance: 217.8
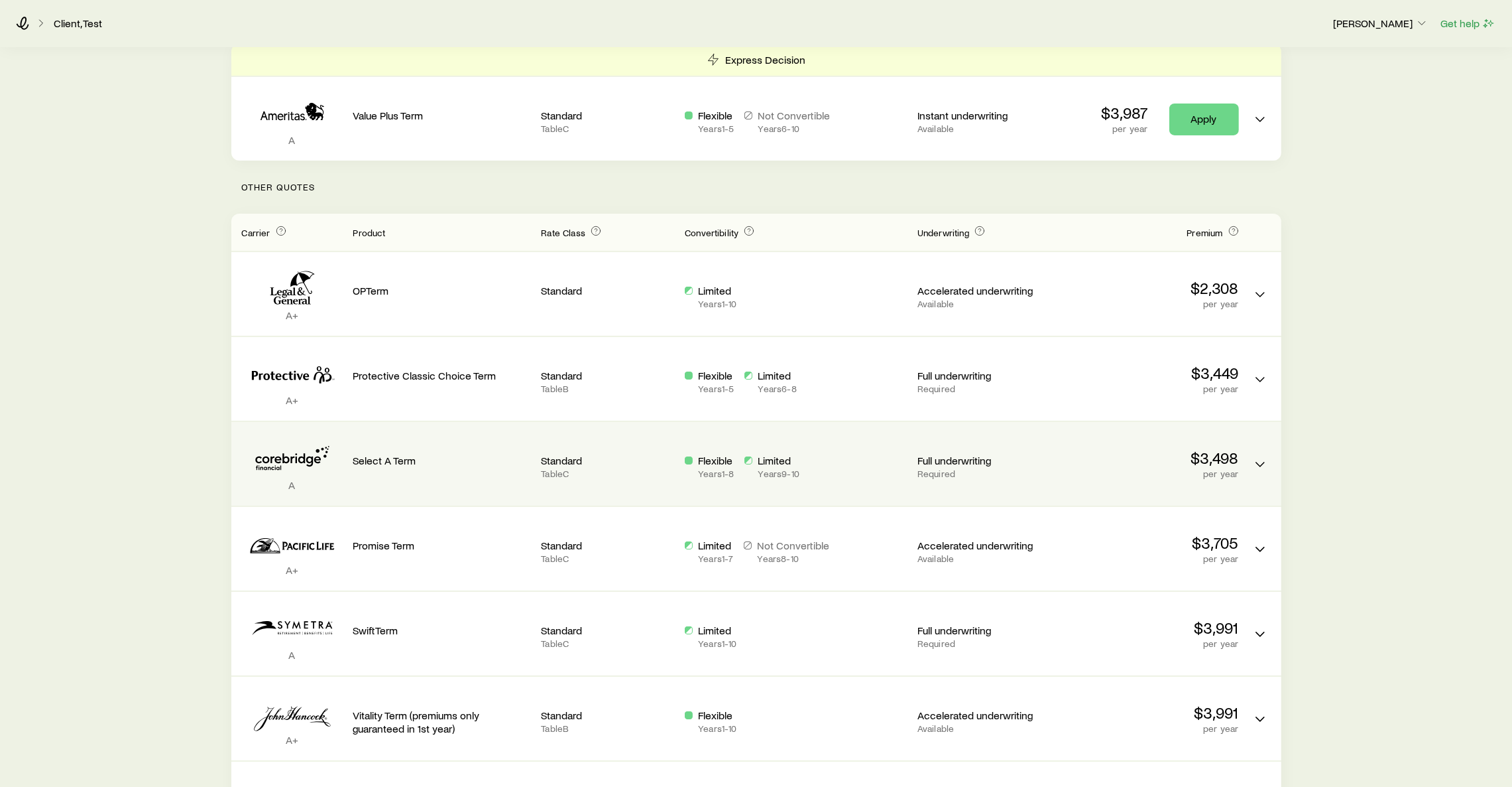
drag, startPoint x: 1243, startPoint y: 612, endPoint x: 566, endPoint y: 455, distance: 695.0
click at [566, 455] on p "Standard" at bounding box center [607, 461] width 133 height 14
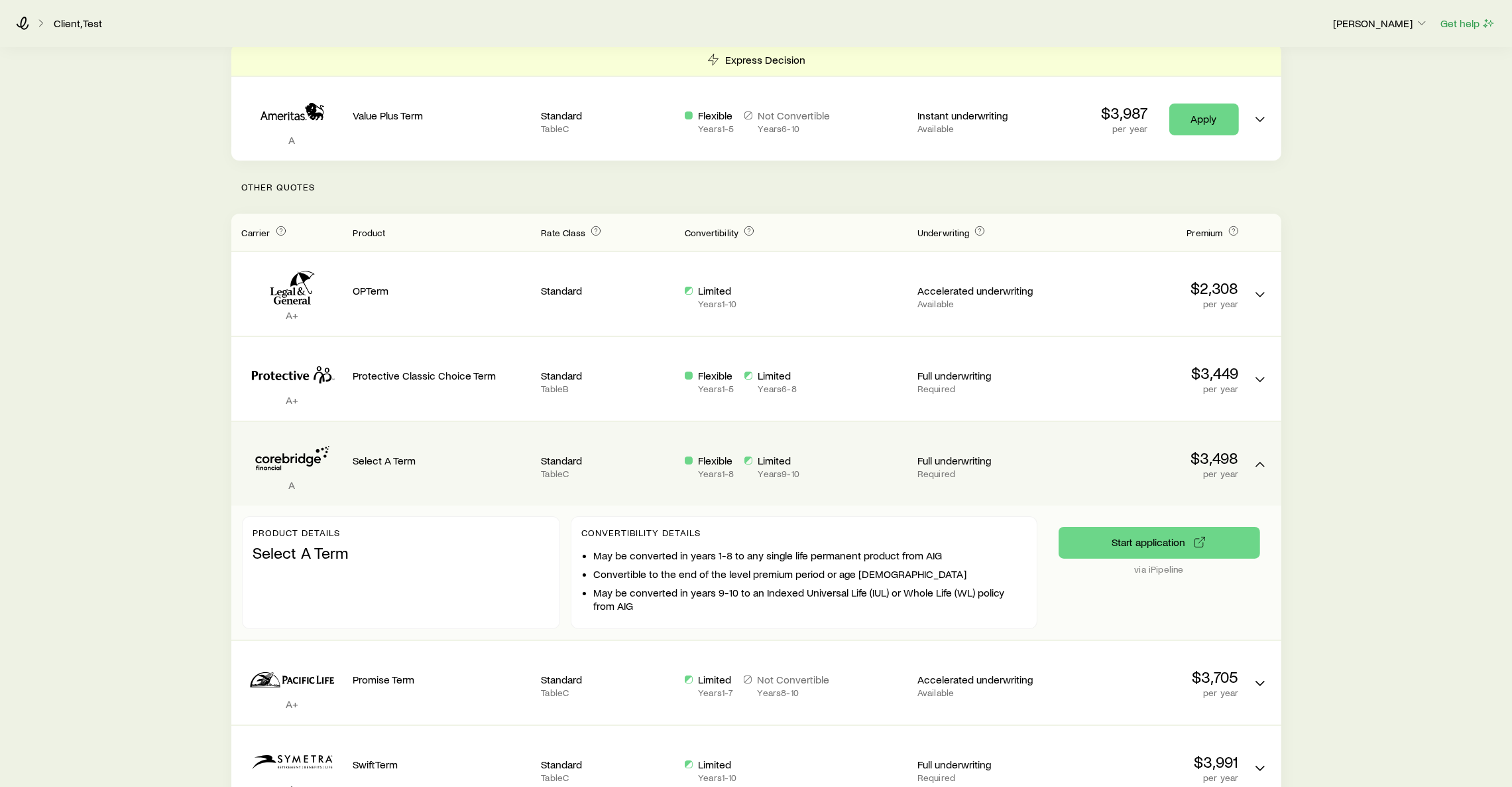
click at [566, 455] on p "Standard" at bounding box center [607, 461] width 133 height 14
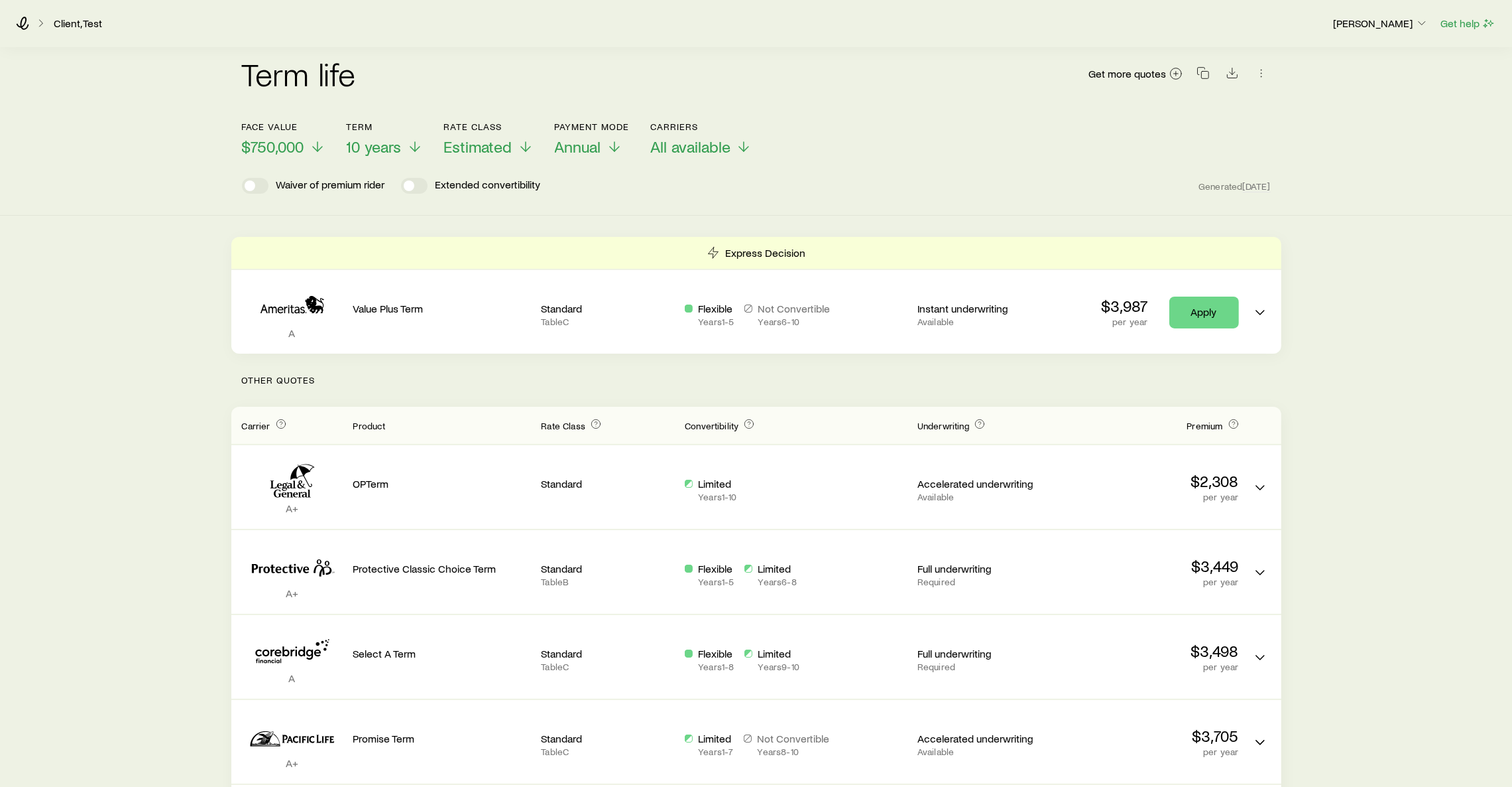
scroll to position [0, 0]
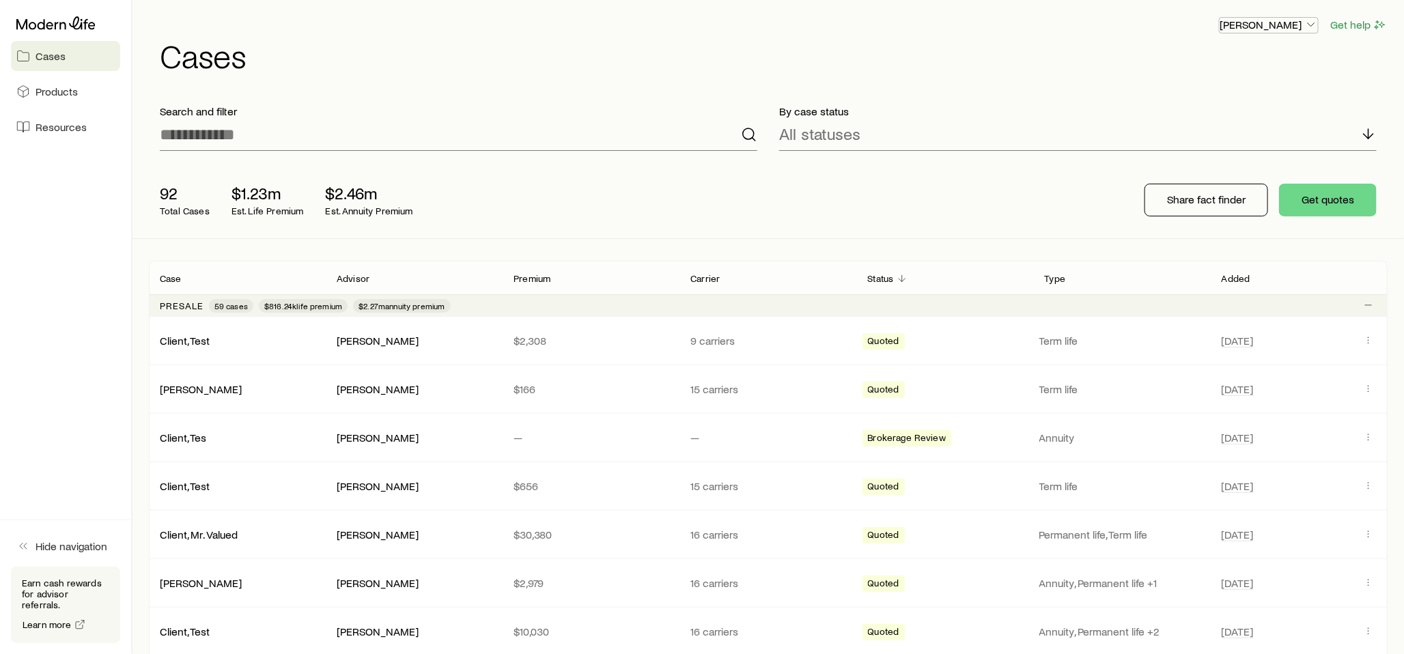
click at [1243, 31] on button "[PERSON_NAME]" at bounding box center [1269, 25] width 100 height 16
click at [1206, 164] on span "Sign out" at bounding box center [1204, 165] width 38 height 14
